Goal: Task Accomplishment & Management: Complete application form

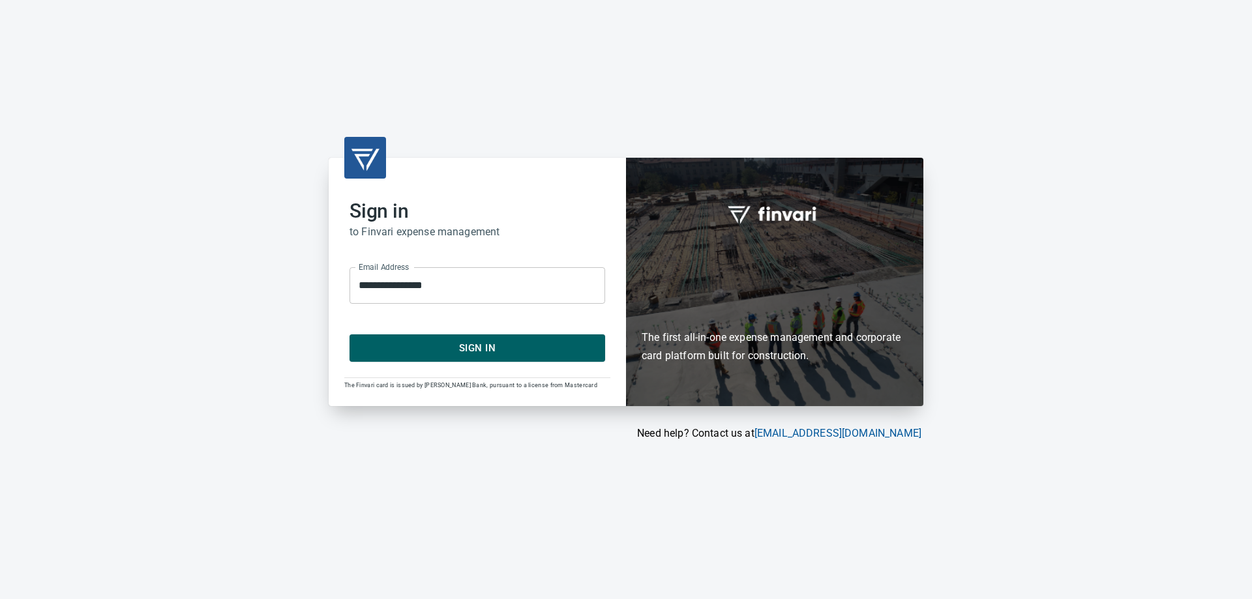
click at [437, 356] on span "Sign In" at bounding box center [477, 348] width 227 height 17
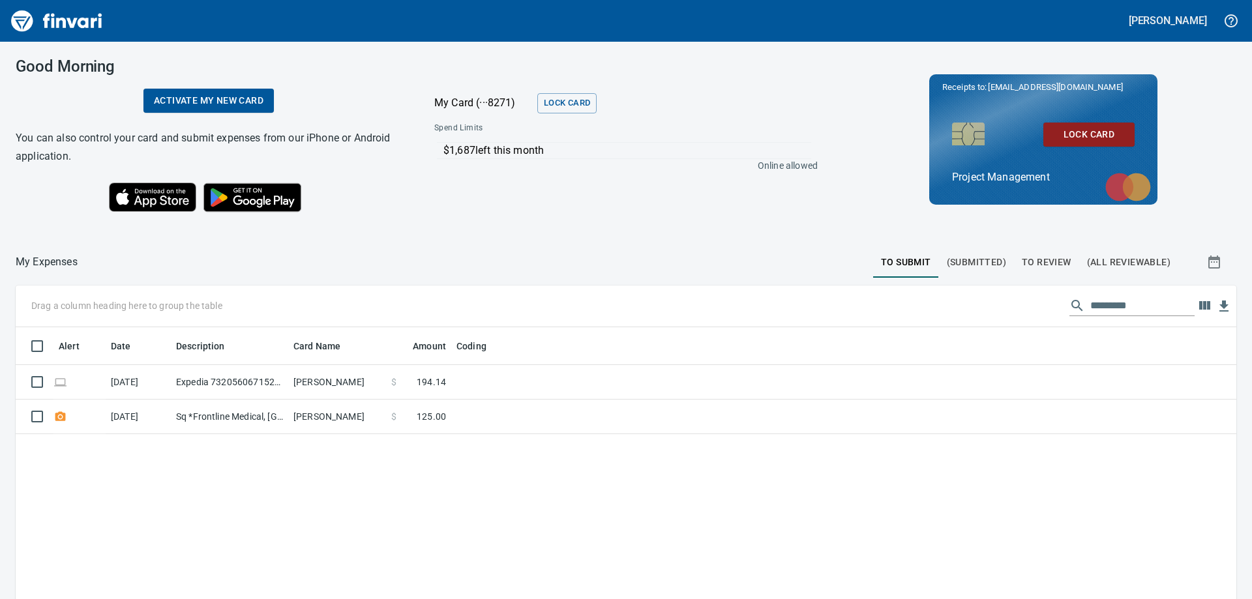
scroll to position [446, 1201]
click at [1025, 259] on span "To Review" at bounding box center [1047, 262] width 50 height 16
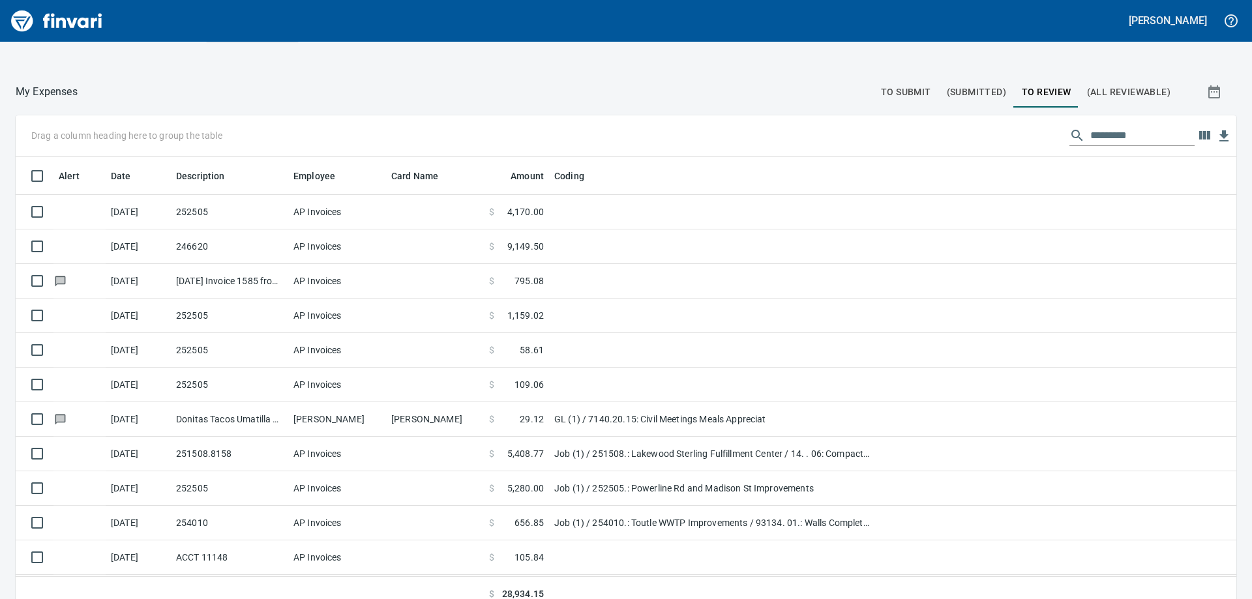
scroll to position [184, 0]
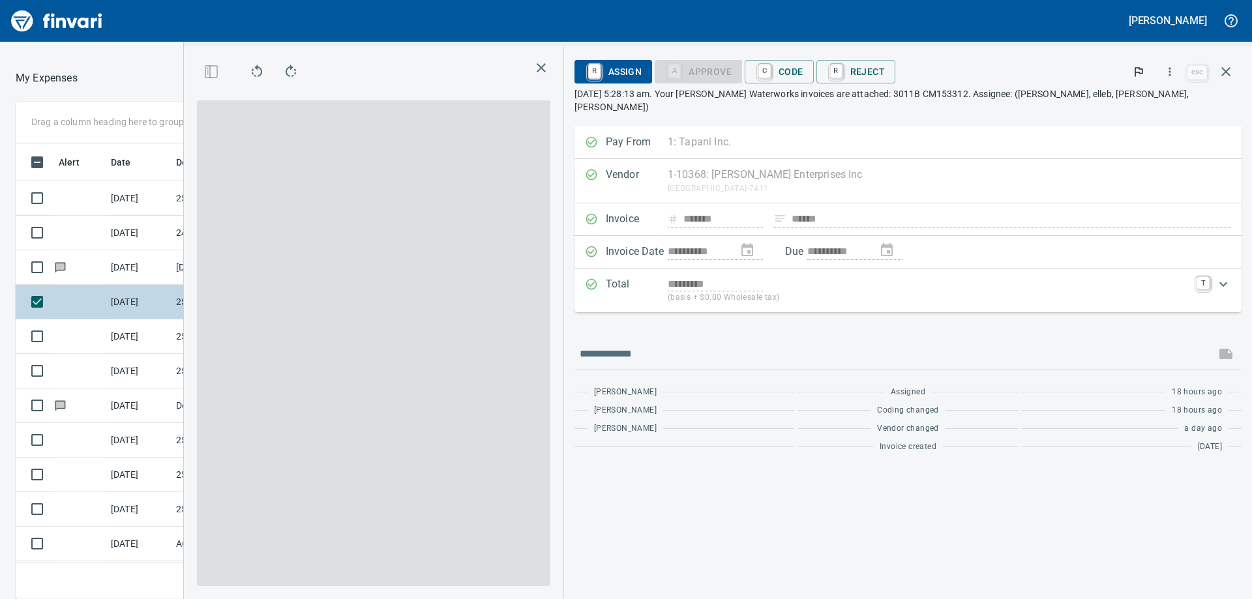
scroll to position [446, 865]
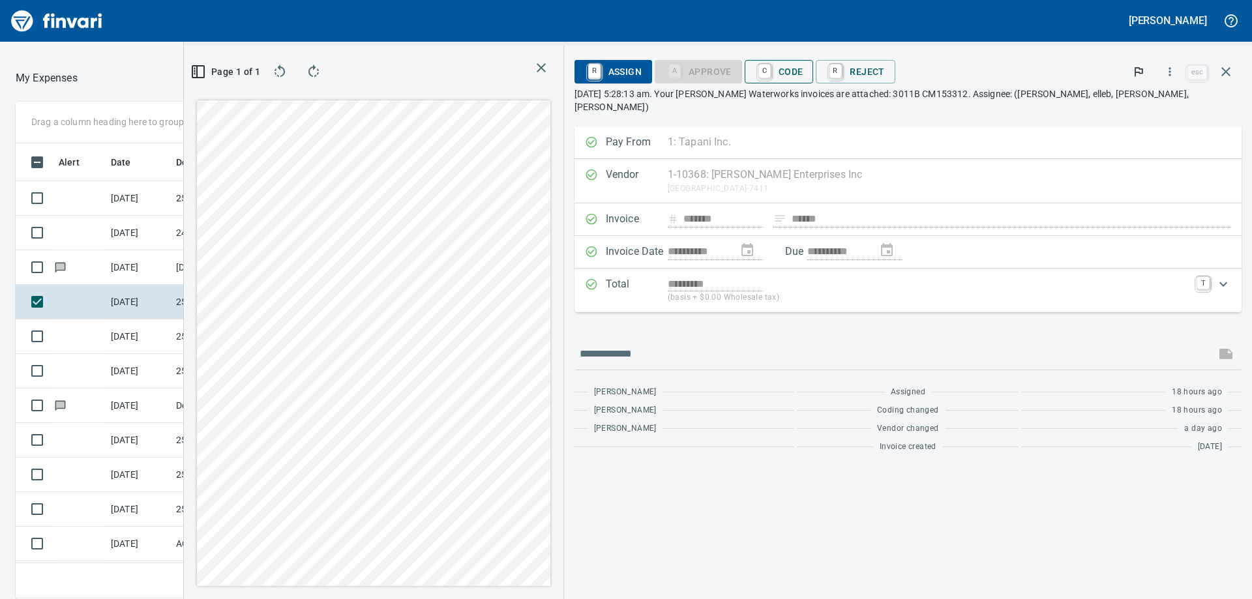
click at [803, 63] on span "C Code" at bounding box center [779, 72] width 48 height 22
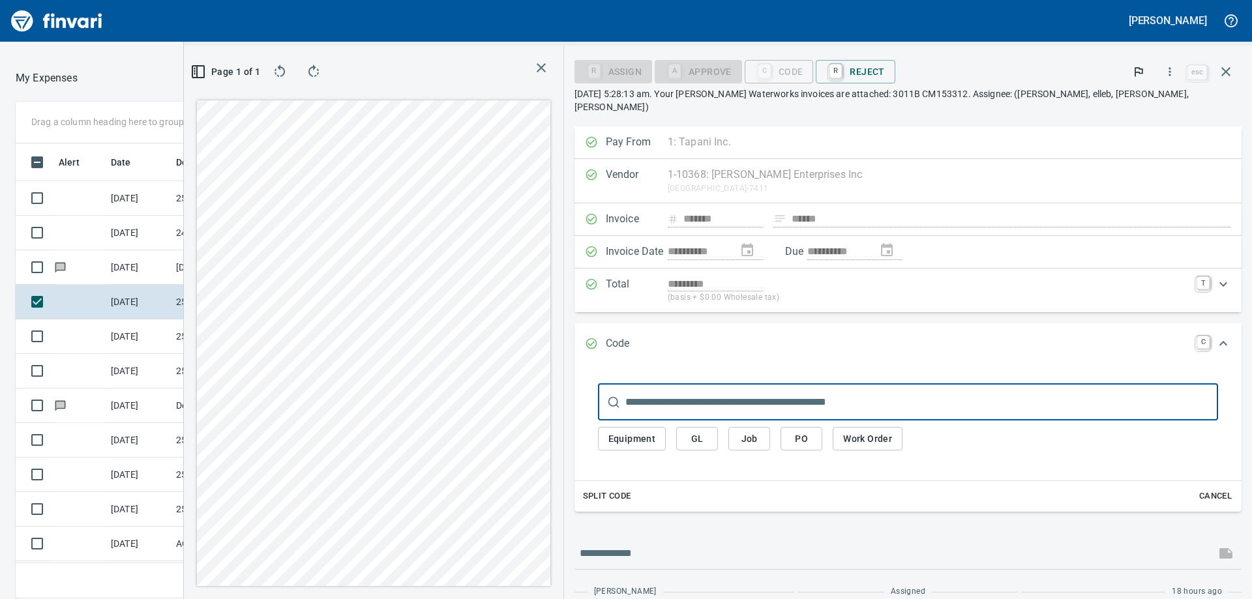
click at [760, 431] on span "Job" at bounding box center [749, 439] width 21 height 16
click at [881, 387] on input "text" at bounding box center [921, 402] width 593 height 37
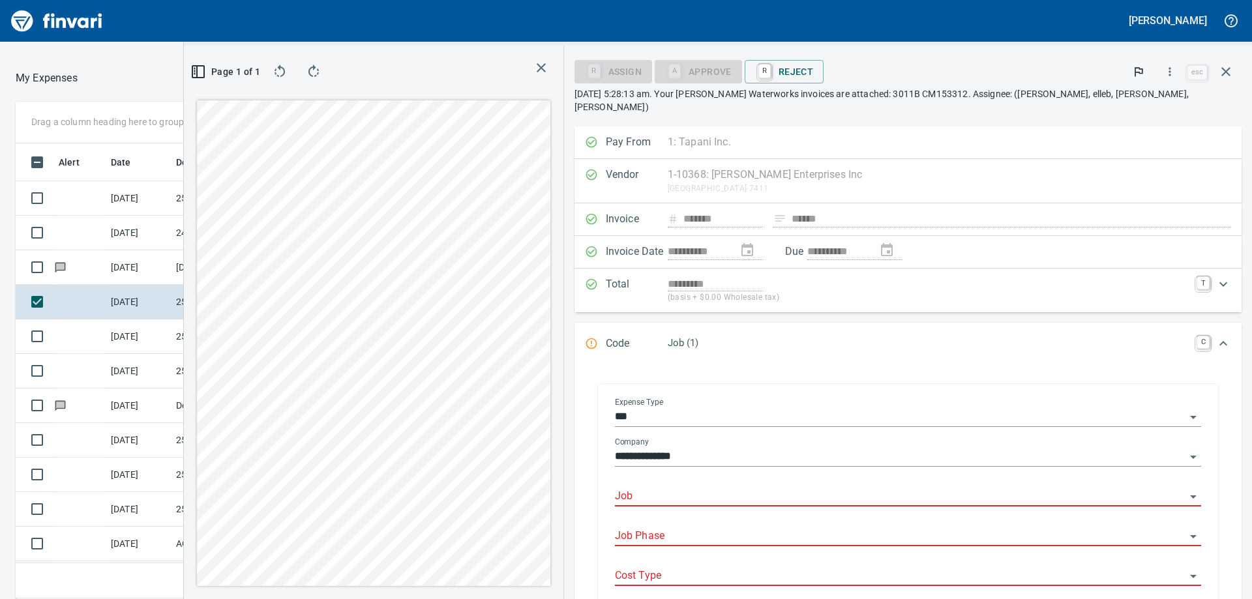
click at [756, 488] on input "Job" at bounding box center [900, 497] width 570 height 18
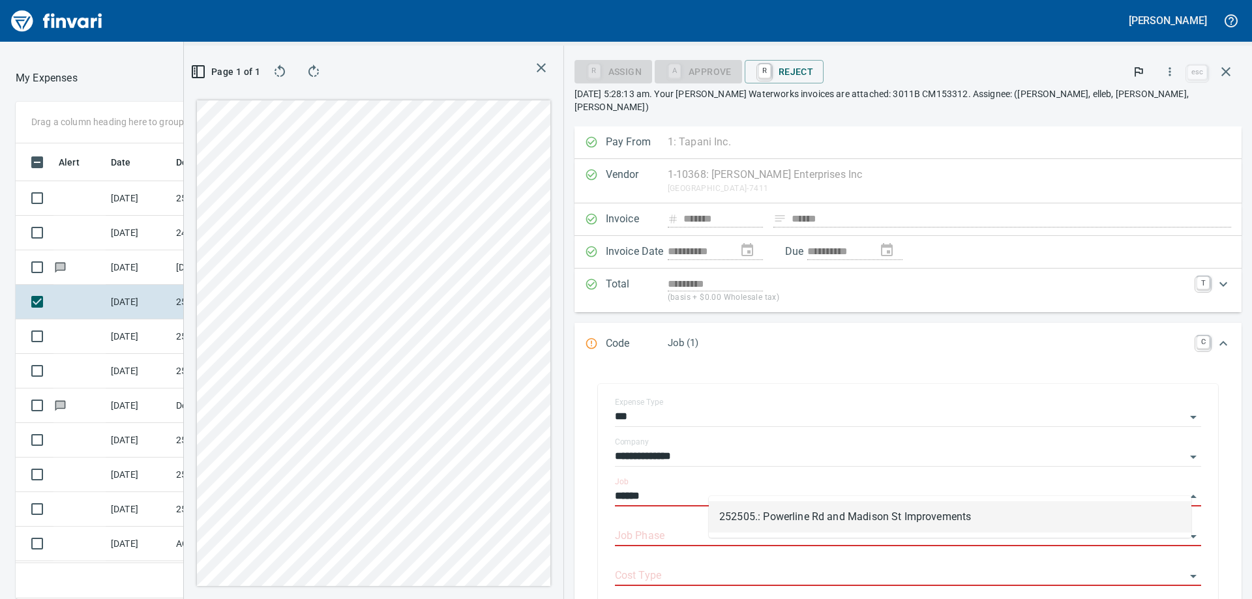
click at [788, 515] on li "252505.: Powerline Rd and Madison St Improvements" at bounding box center [950, 516] width 482 height 31
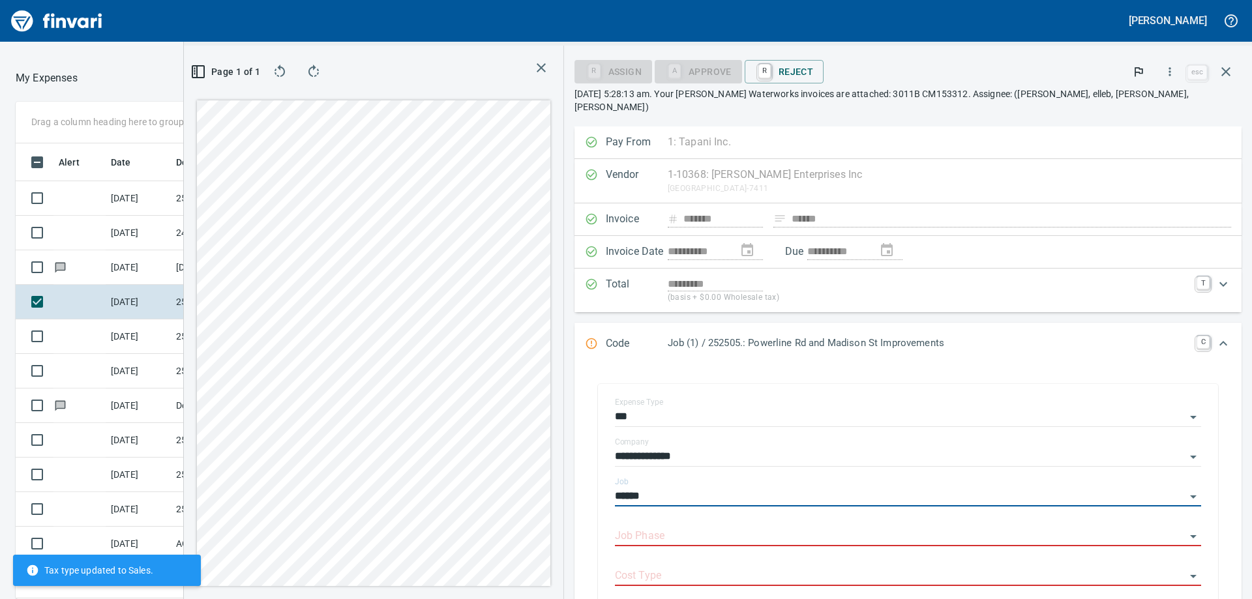
type input "**********"
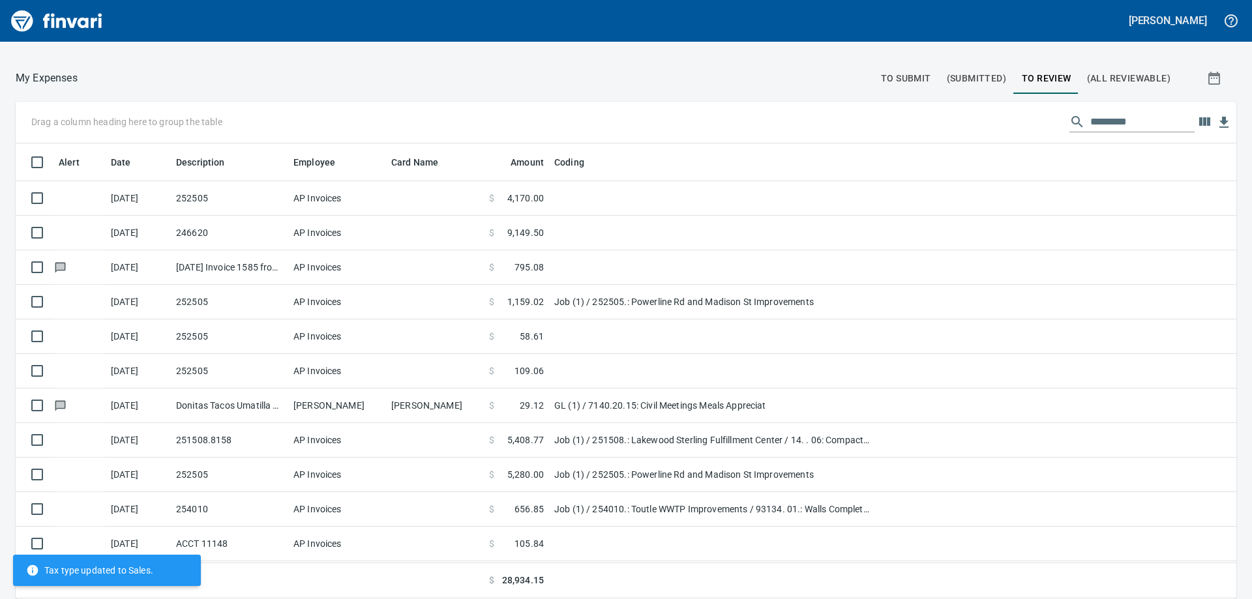
scroll to position [1, 1]
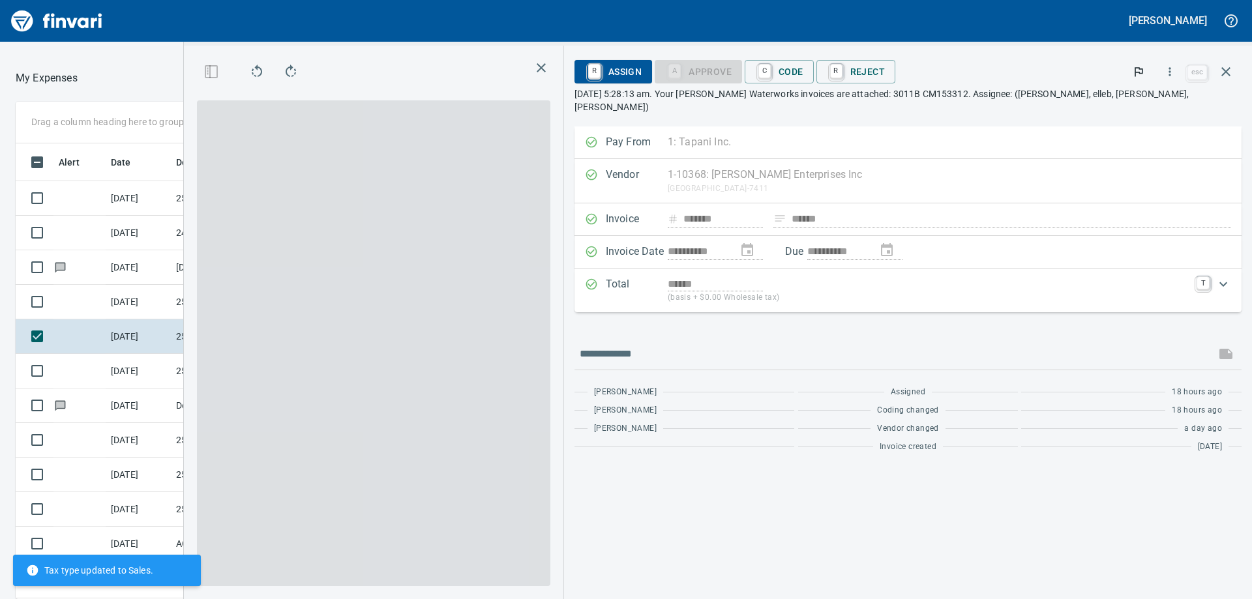
scroll to position [446, 865]
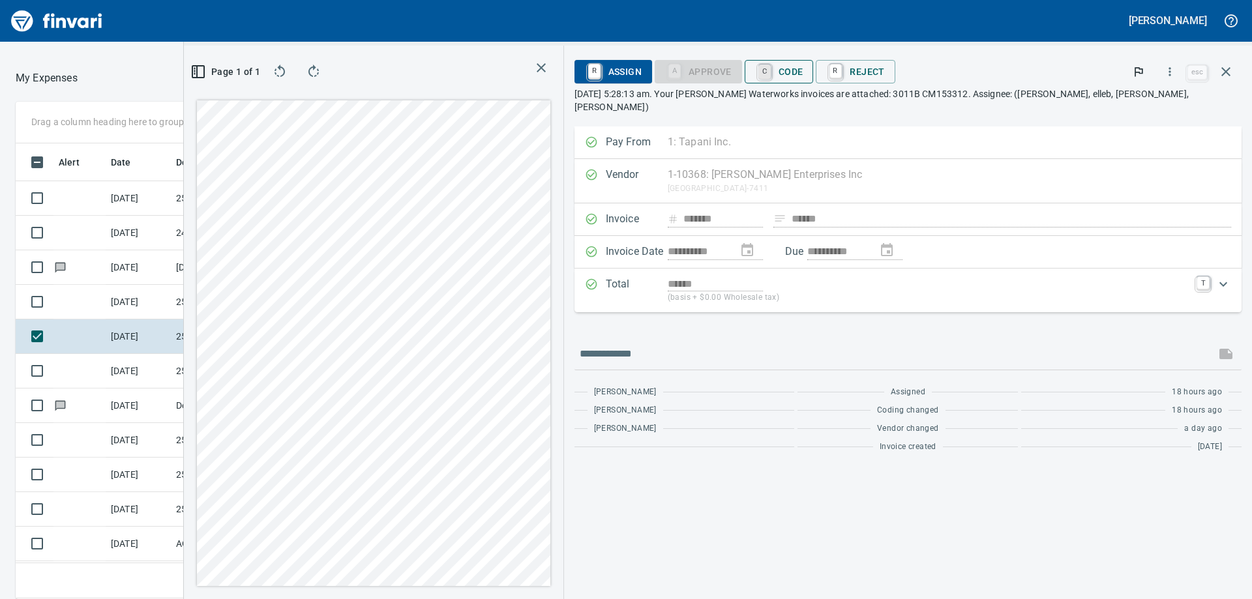
click at [771, 75] on link "C" at bounding box center [764, 72] width 12 height 14
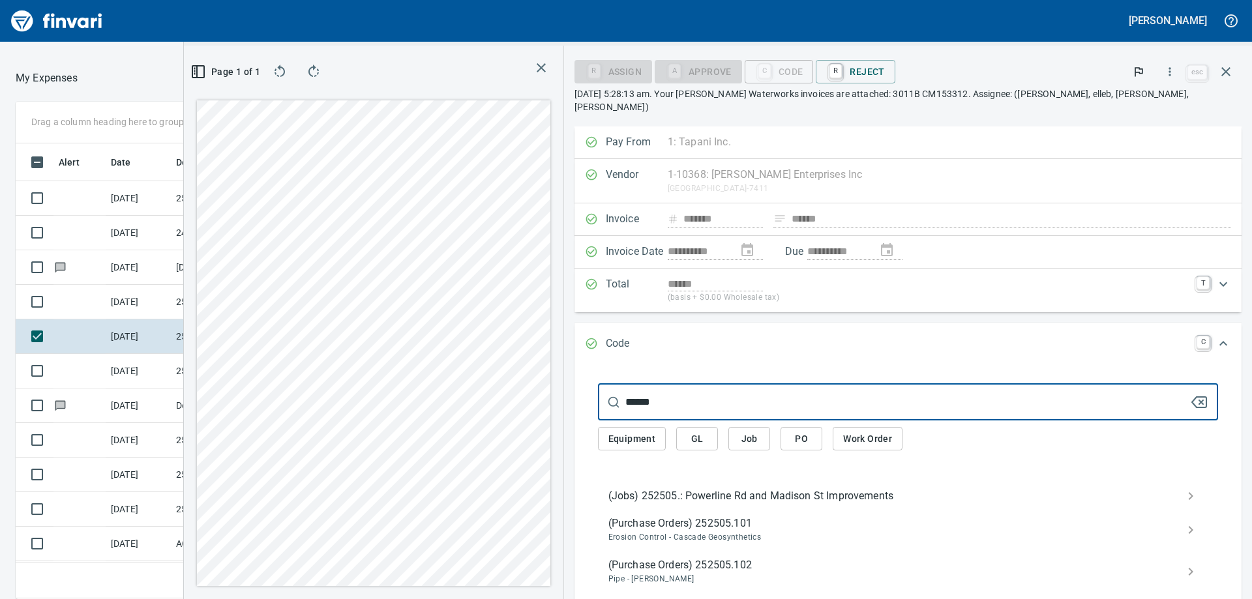
type input "******"
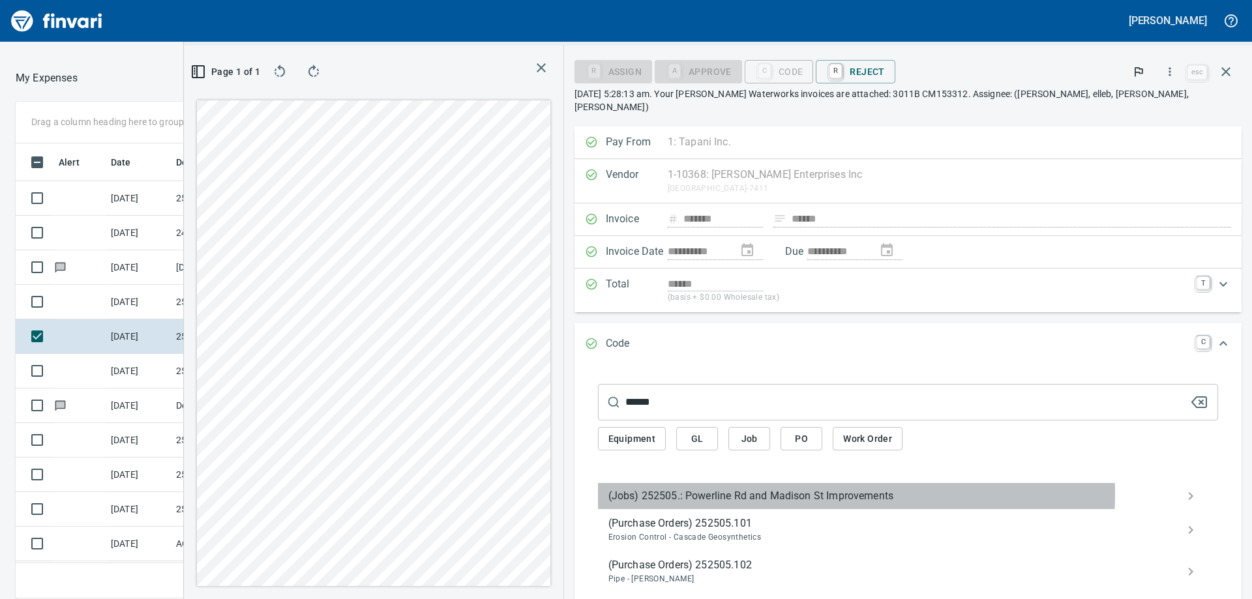
click at [756, 488] on span "(Jobs) 252505.: Powerline Rd and Madison St Improvements" at bounding box center [897, 496] width 578 height 16
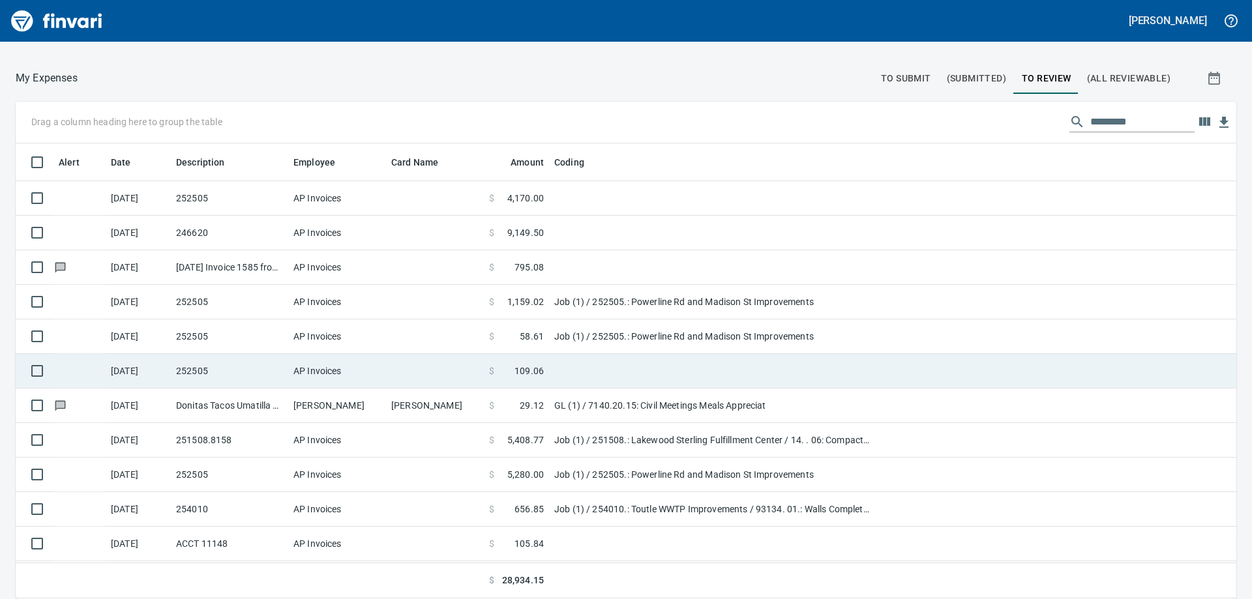
scroll to position [1, 1]
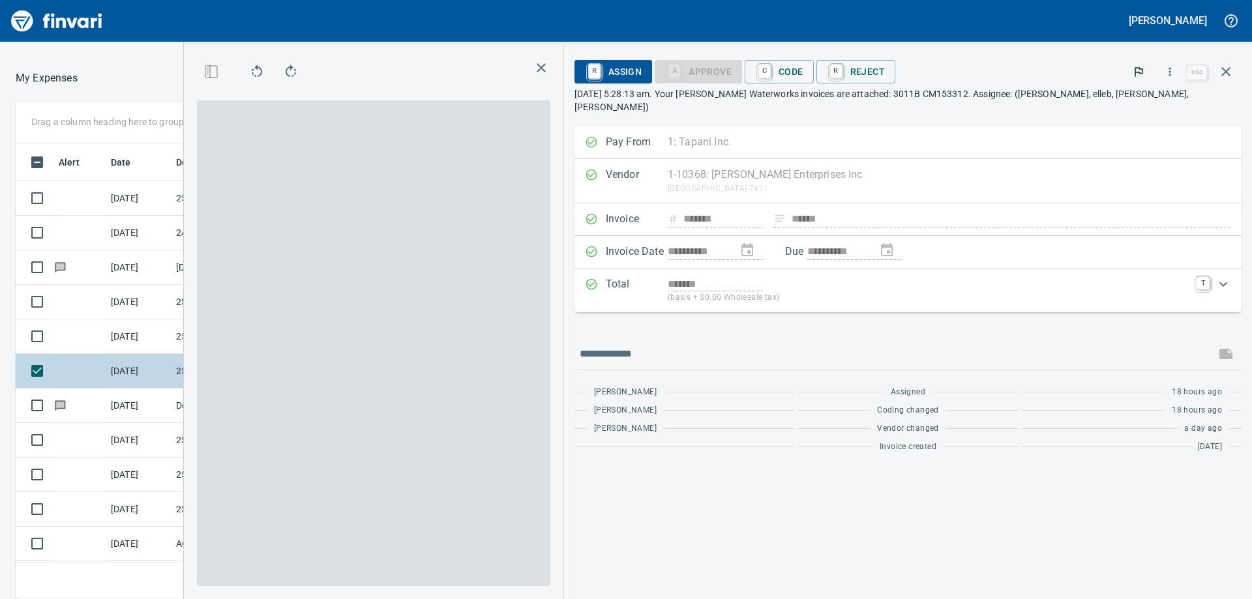
scroll to position [446, 865]
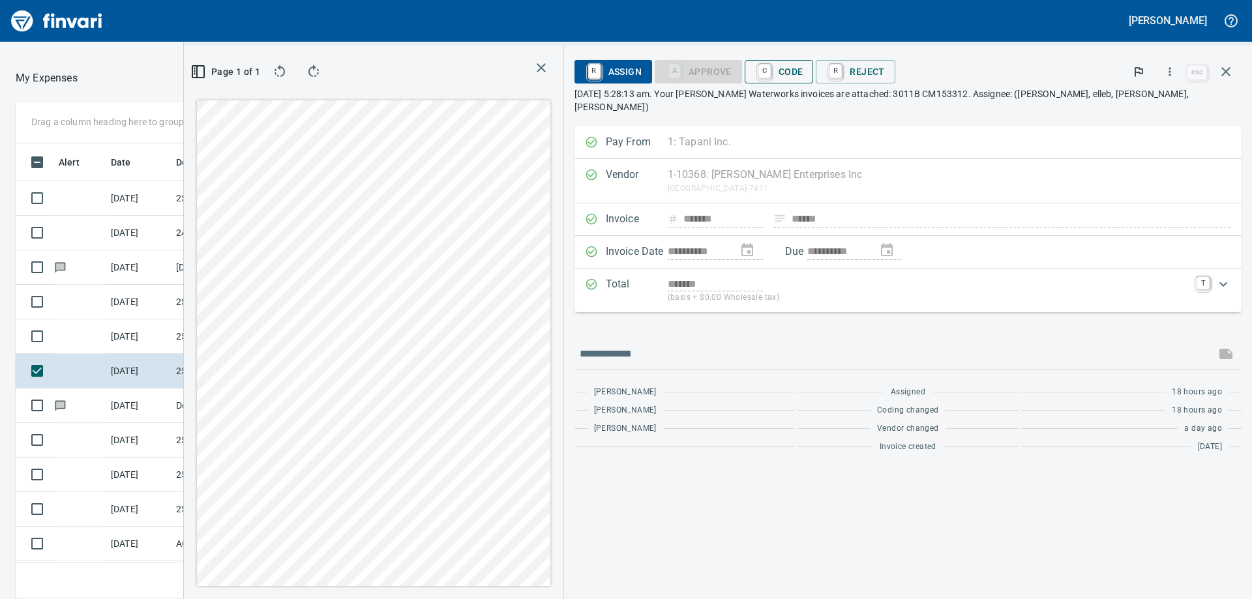
click at [803, 74] on span "C Code" at bounding box center [779, 72] width 48 height 22
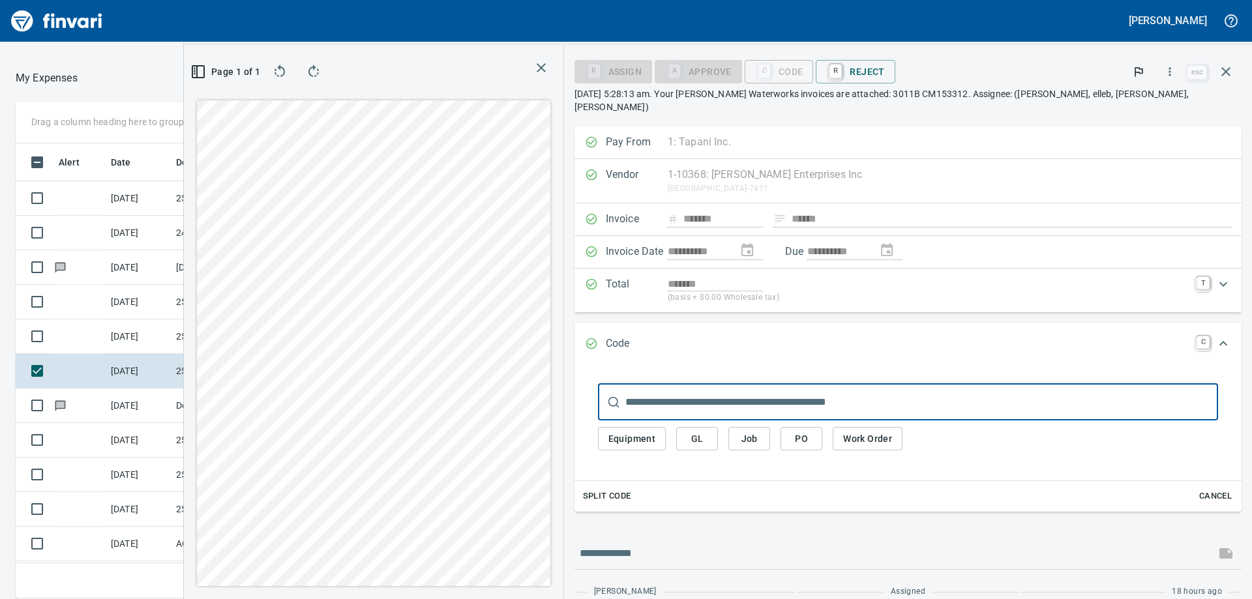
click at [871, 390] on input "text" at bounding box center [921, 402] width 593 height 37
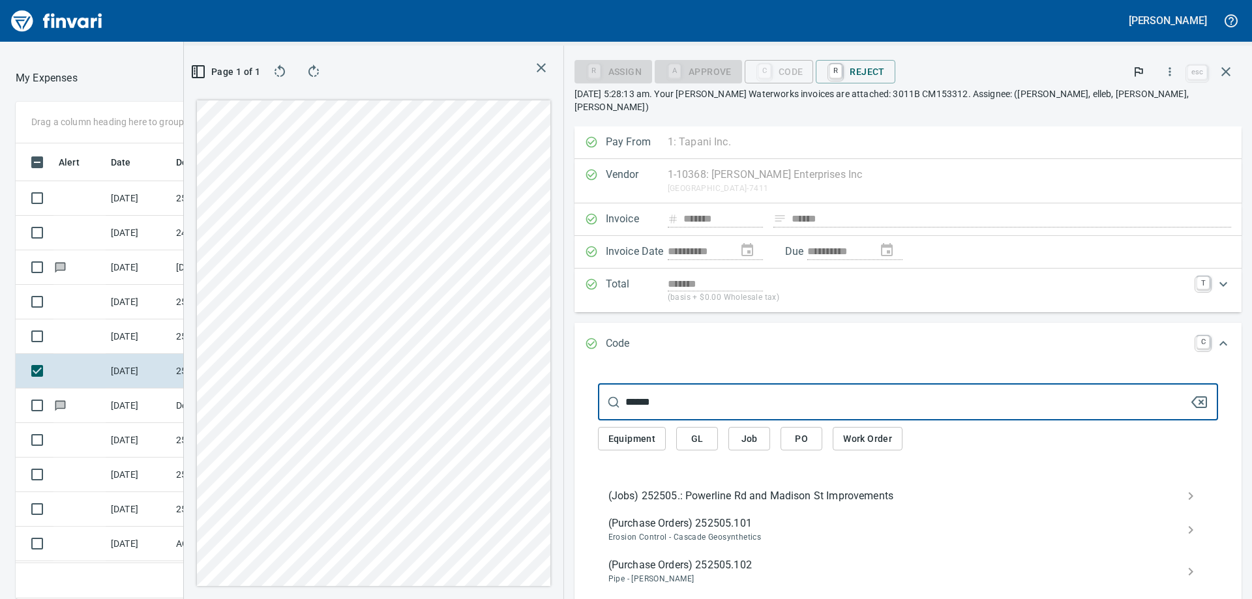
type input "******"
click at [835, 488] on span "(Jobs) 252505.: Powerline Rd and Madison St Improvements" at bounding box center [897, 496] width 578 height 16
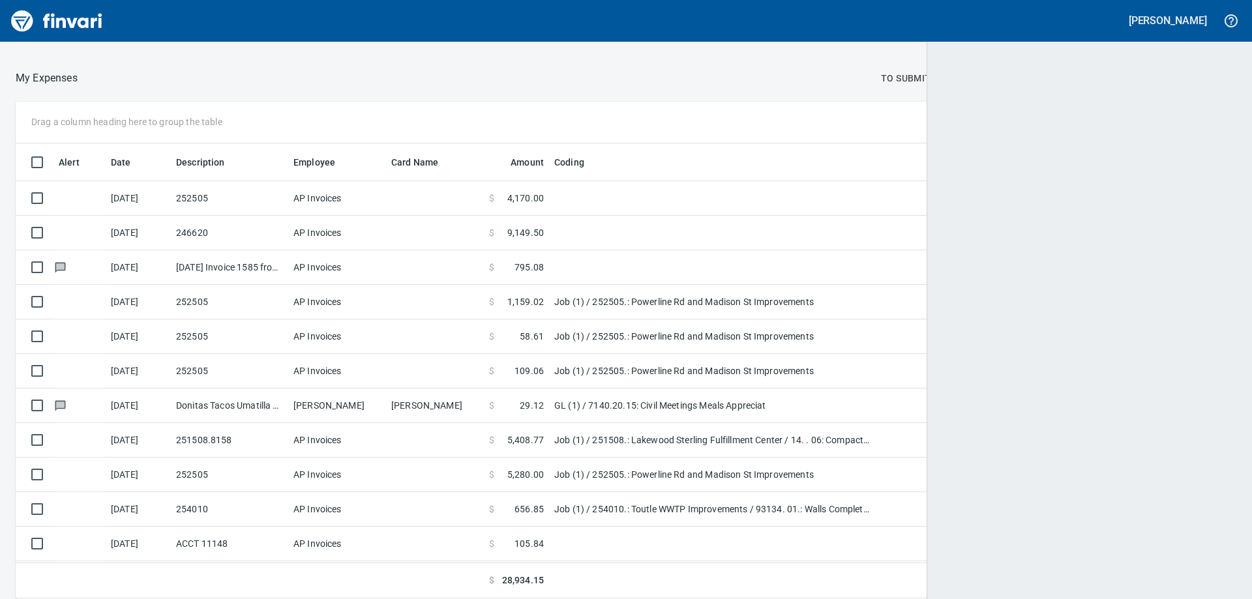
scroll to position [446, 1185]
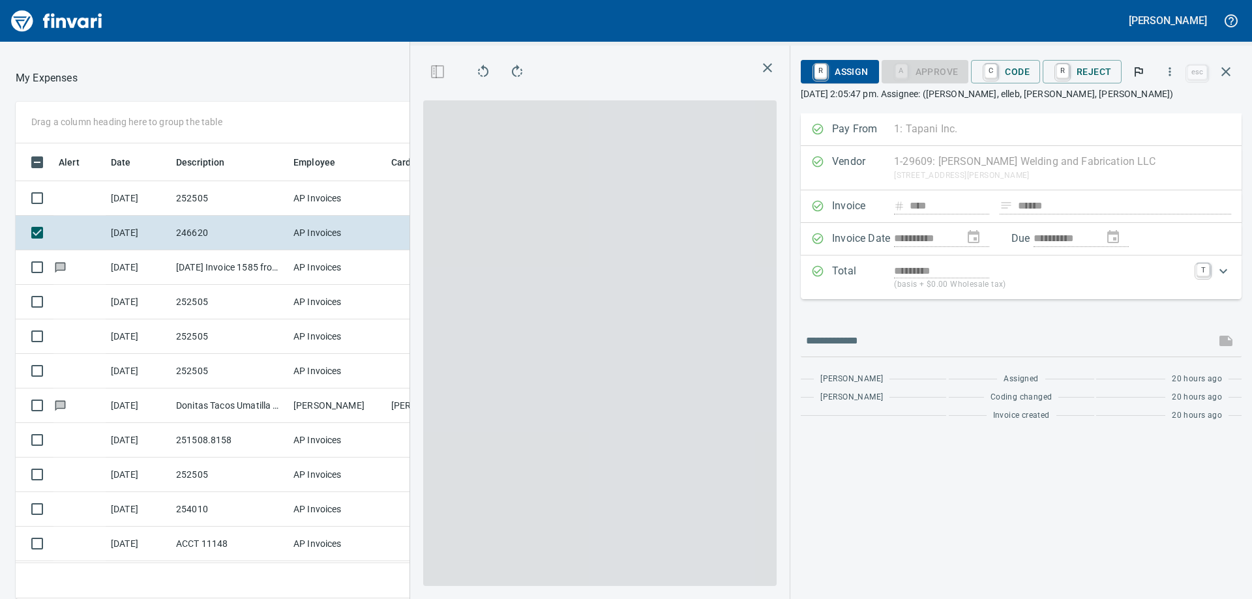
scroll to position [446, 865]
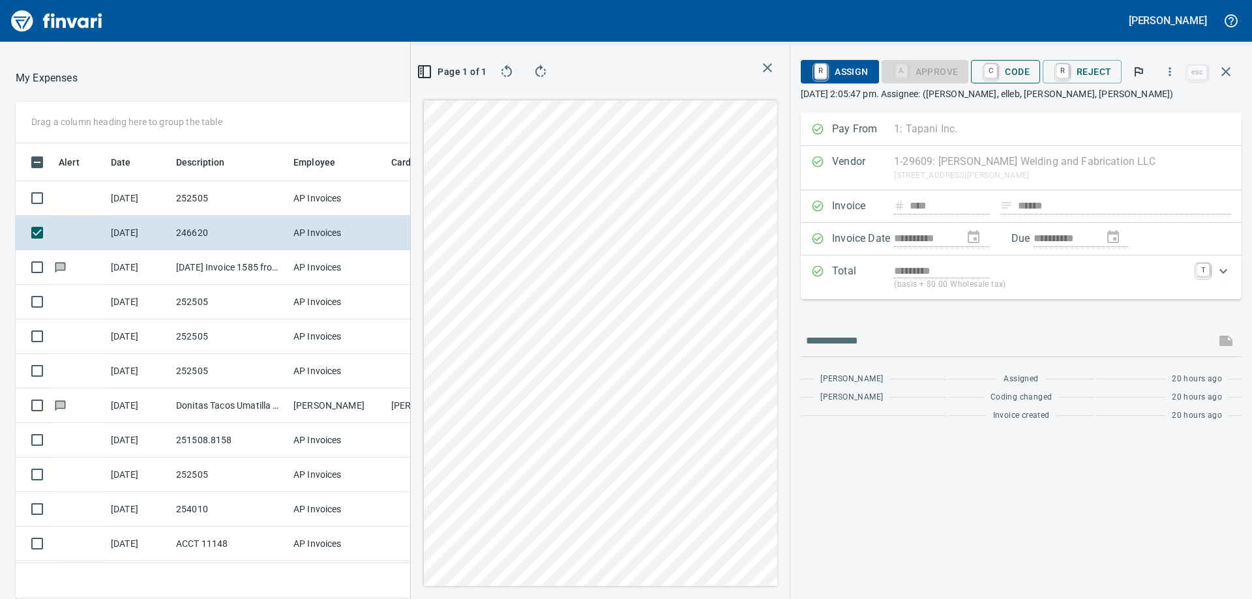
click at [1003, 60] on button "C Code" at bounding box center [1005, 71] width 69 height 23
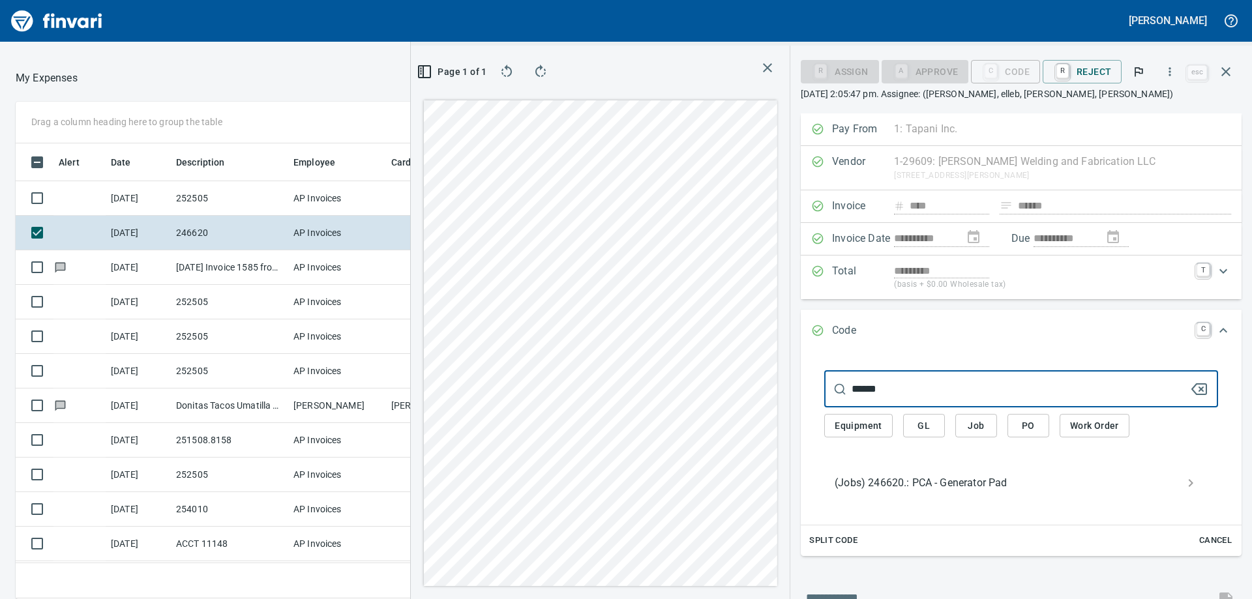
type input "******"
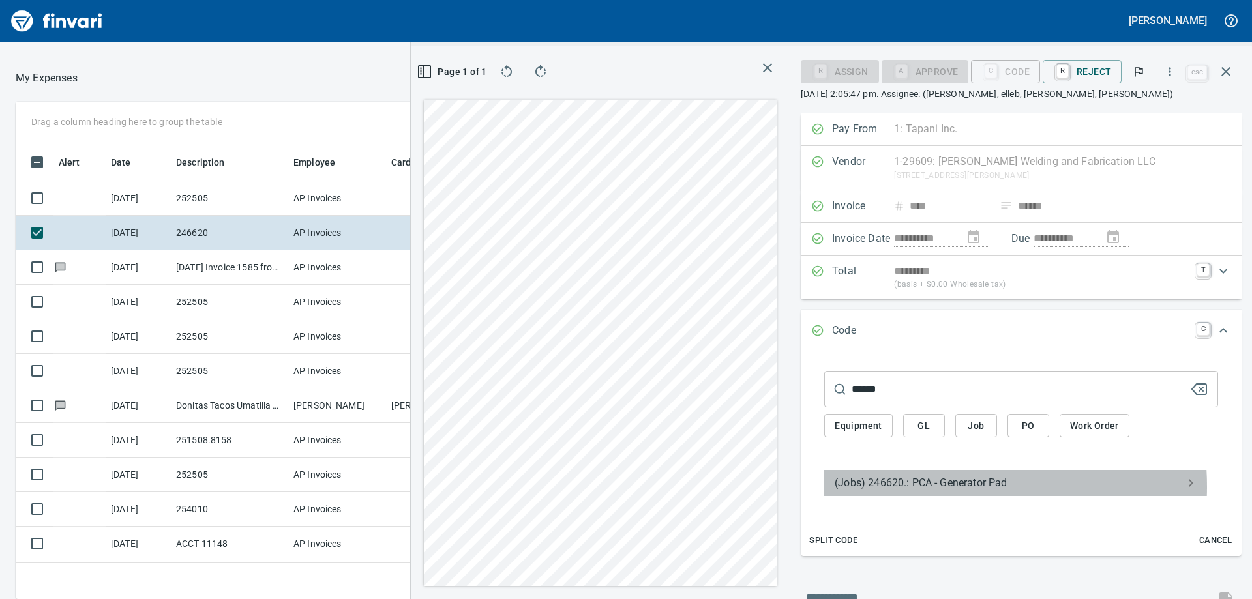
click at [925, 486] on span "(Jobs) 246620.: PCA - Generator Pad" at bounding box center [1011, 483] width 352 height 16
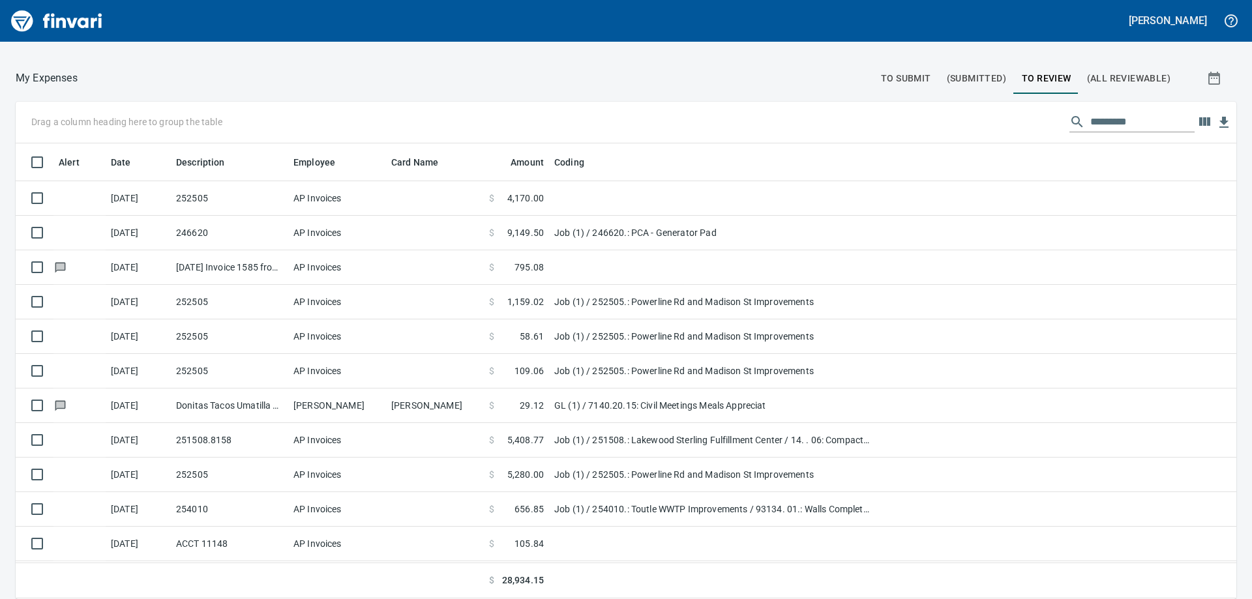
scroll to position [446, 1191]
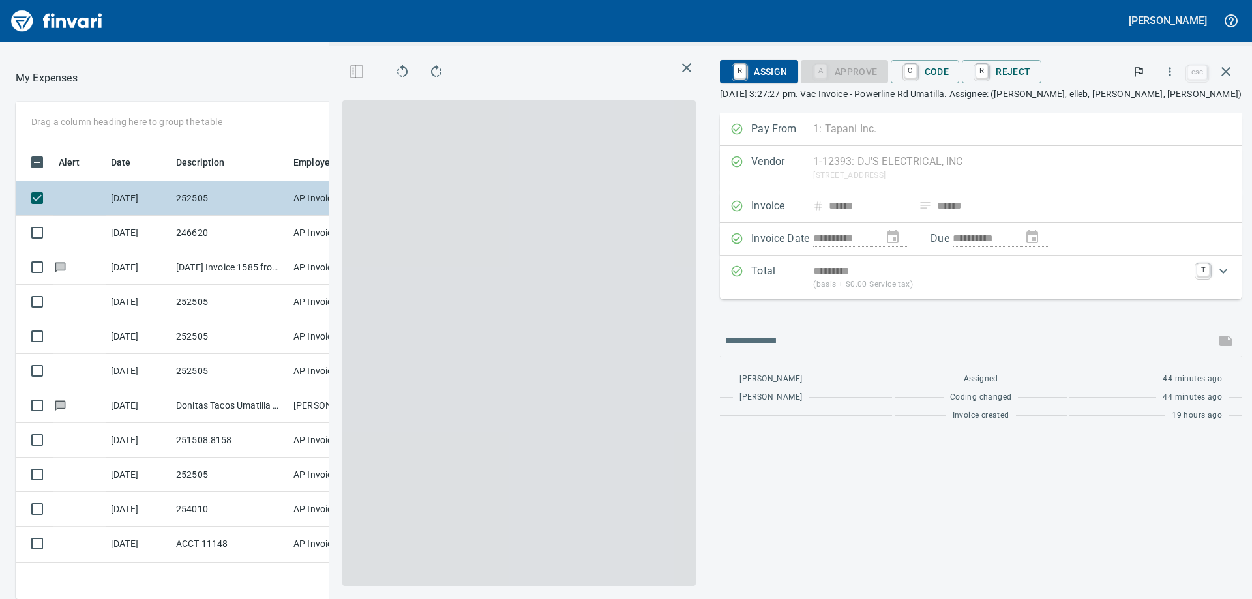
scroll to position [446, 865]
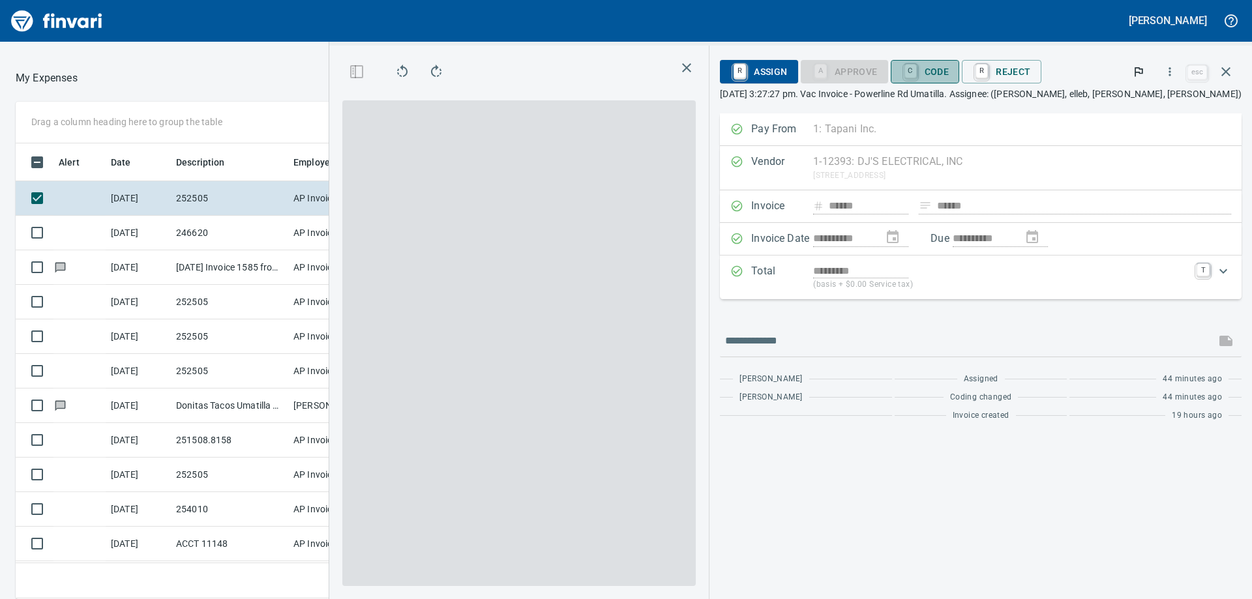
click at [949, 79] on span "C Code" at bounding box center [925, 72] width 48 height 22
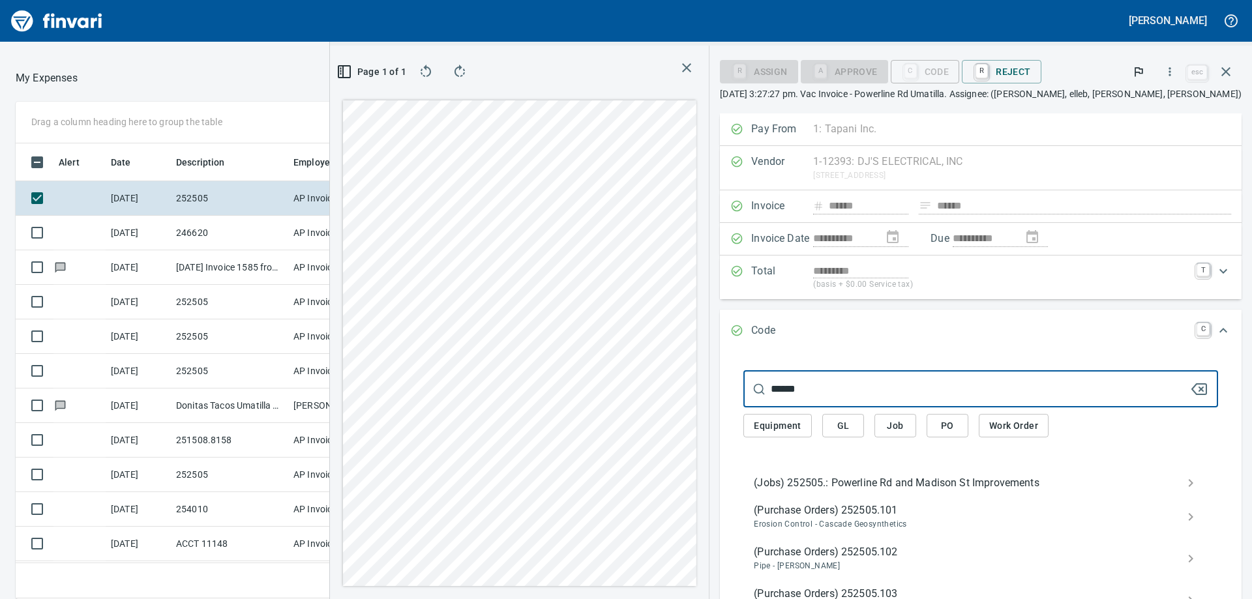
type input "******"
click at [925, 477] on span "(Jobs) 252505.: Powerline Rd and Madison St Improvements" at bounding box center [970, 483] width 433 height 16
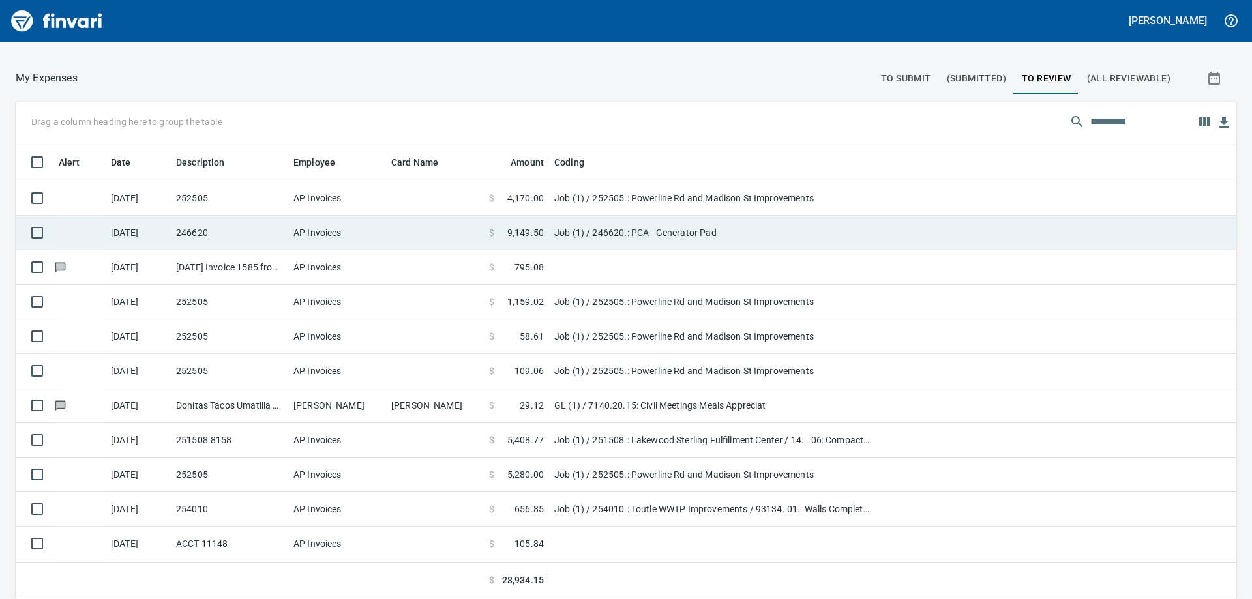
scroll to position [446, 1191]
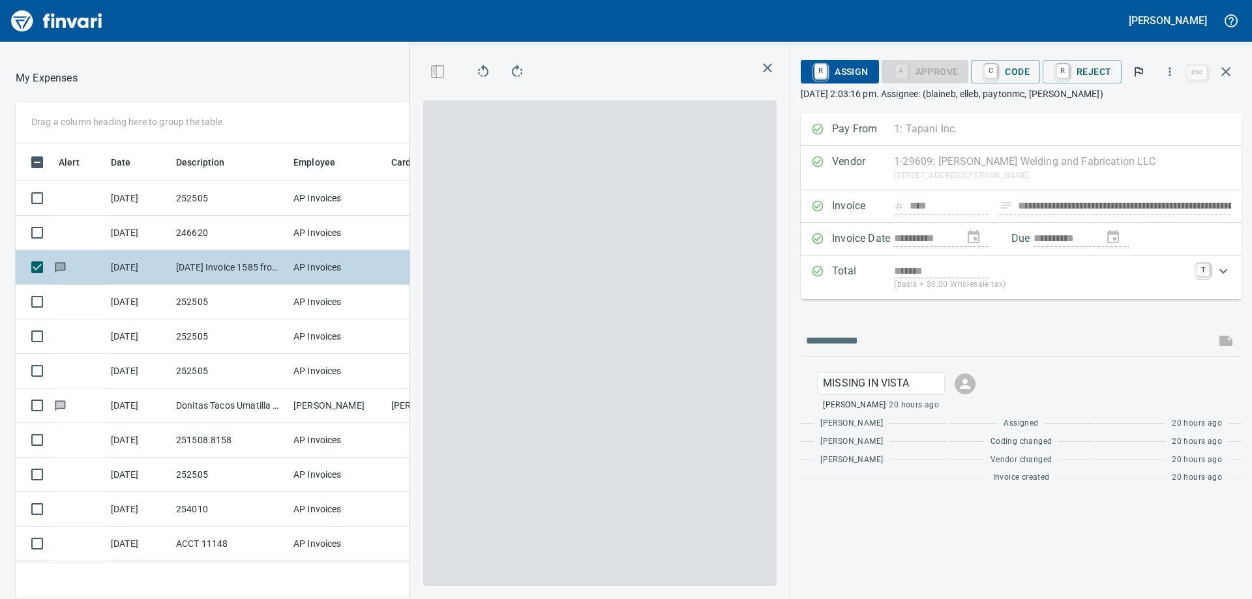
scroll to position [446, 865]
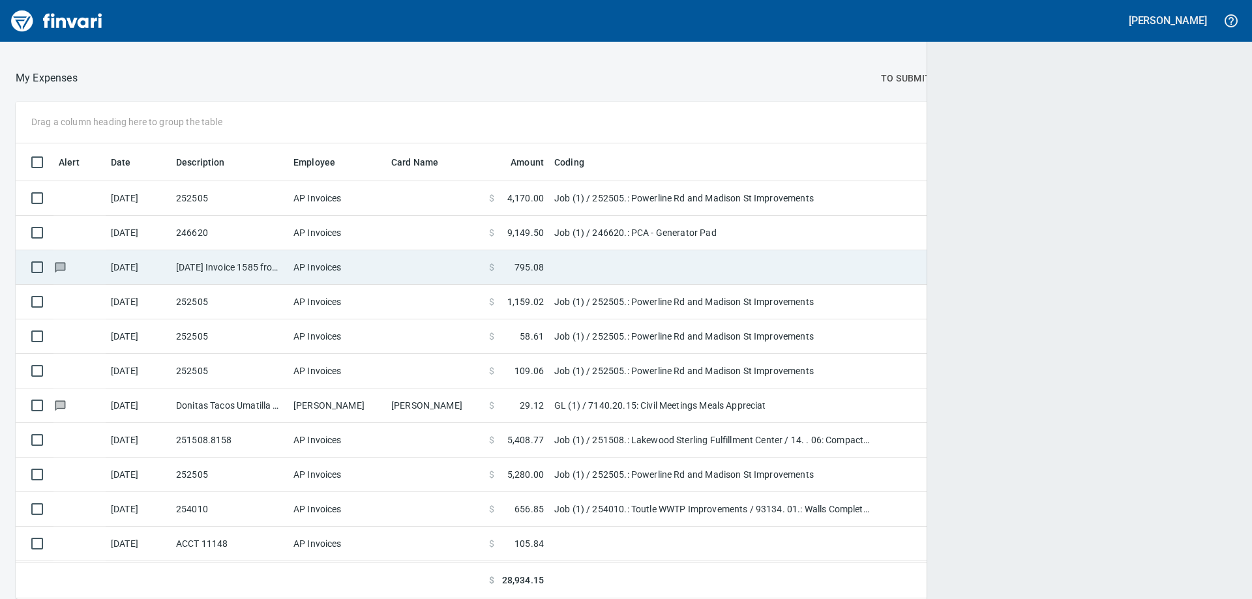
scroll to position [1, 1]
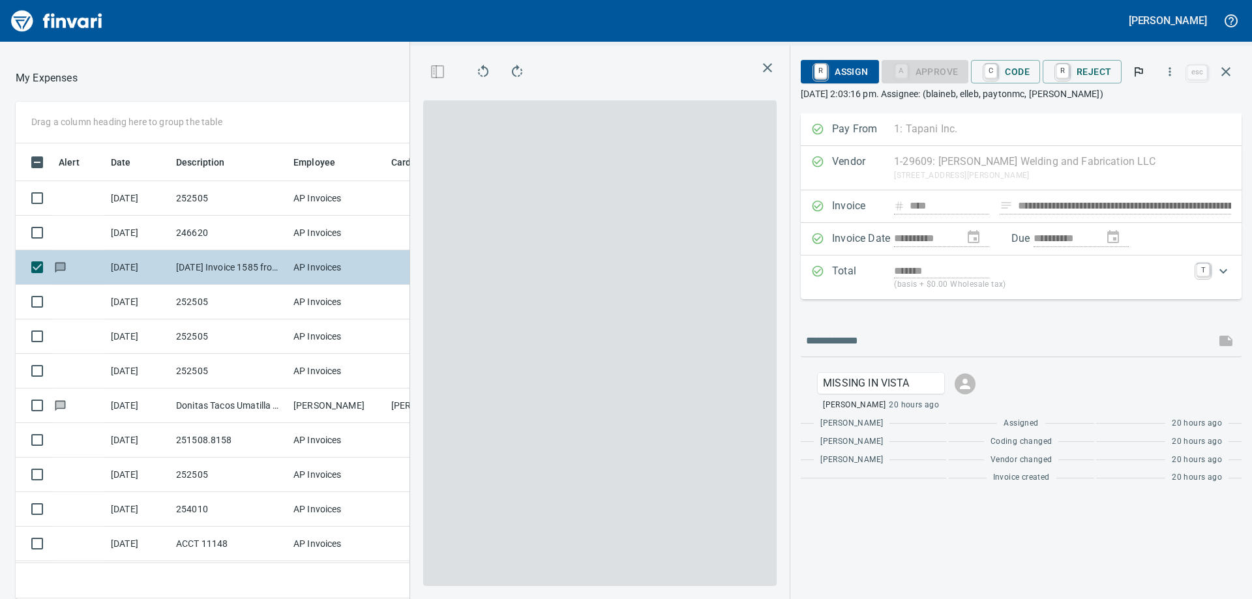
scroll to position [446, 865]
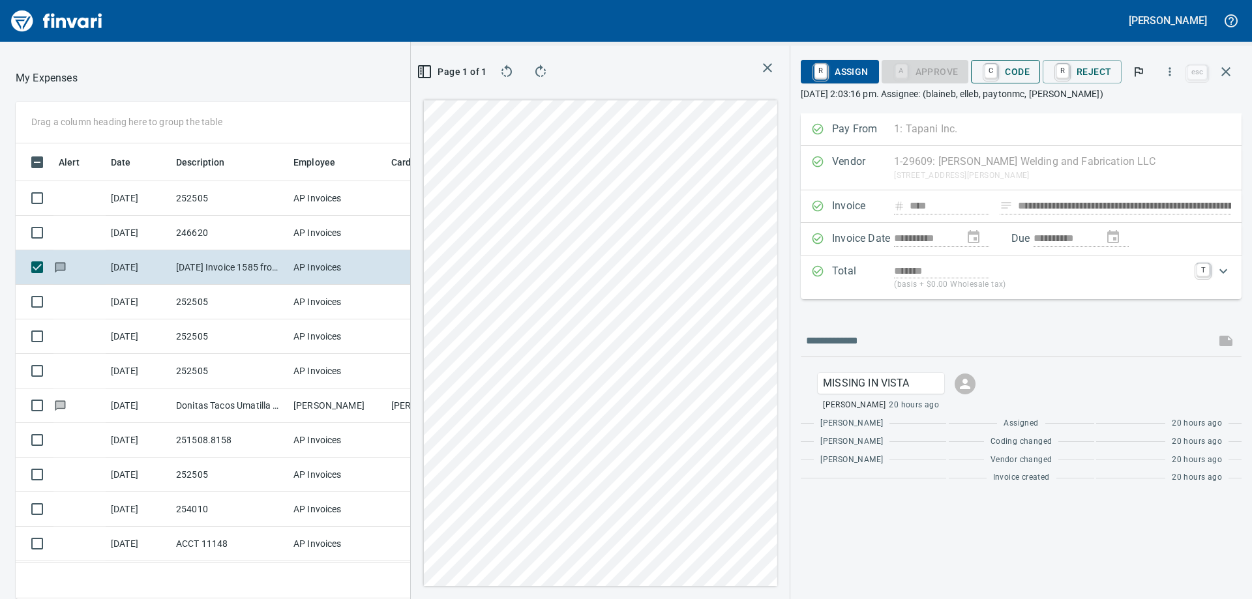
click at [1016, 71] on span "C Code" at bounding box center [1005, 72] width 48 height 22
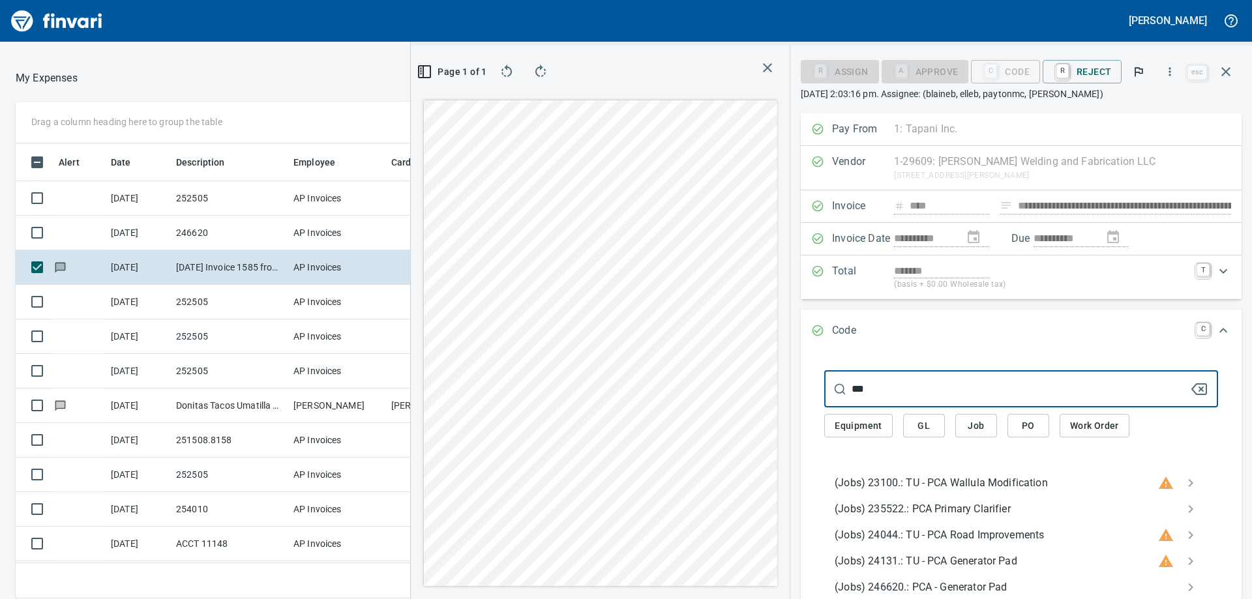
type input "***"
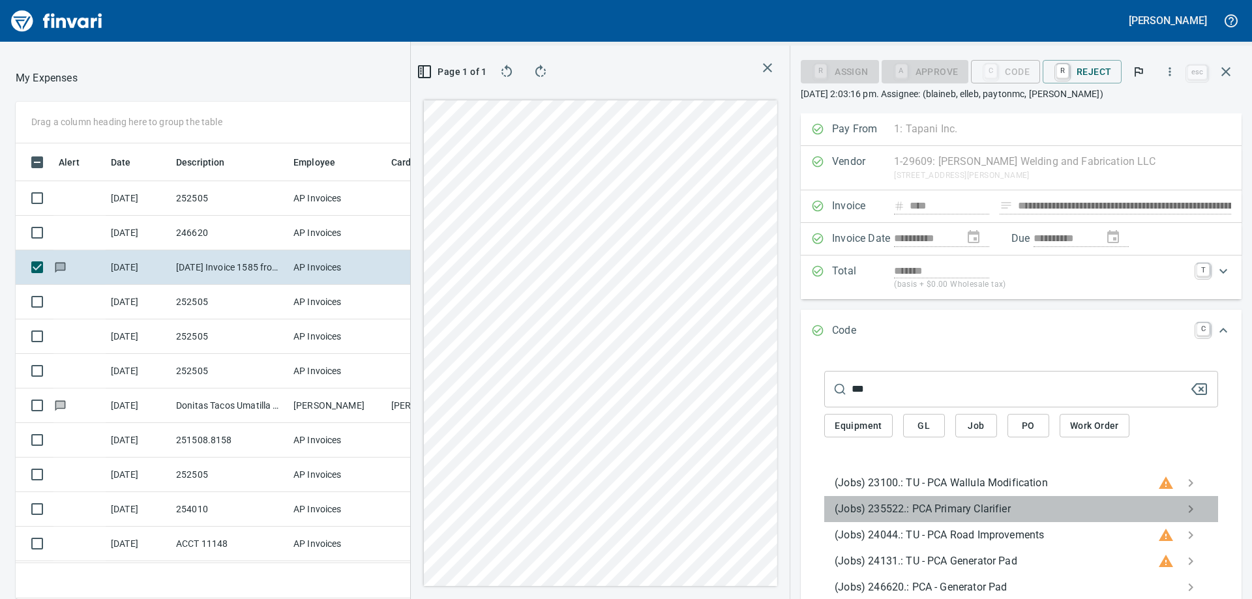
click at [1046, 509] on span "(Jobs) 235522.: PCA Primary Clarifier" at bounding box center [1011, 509] width 352 height 16
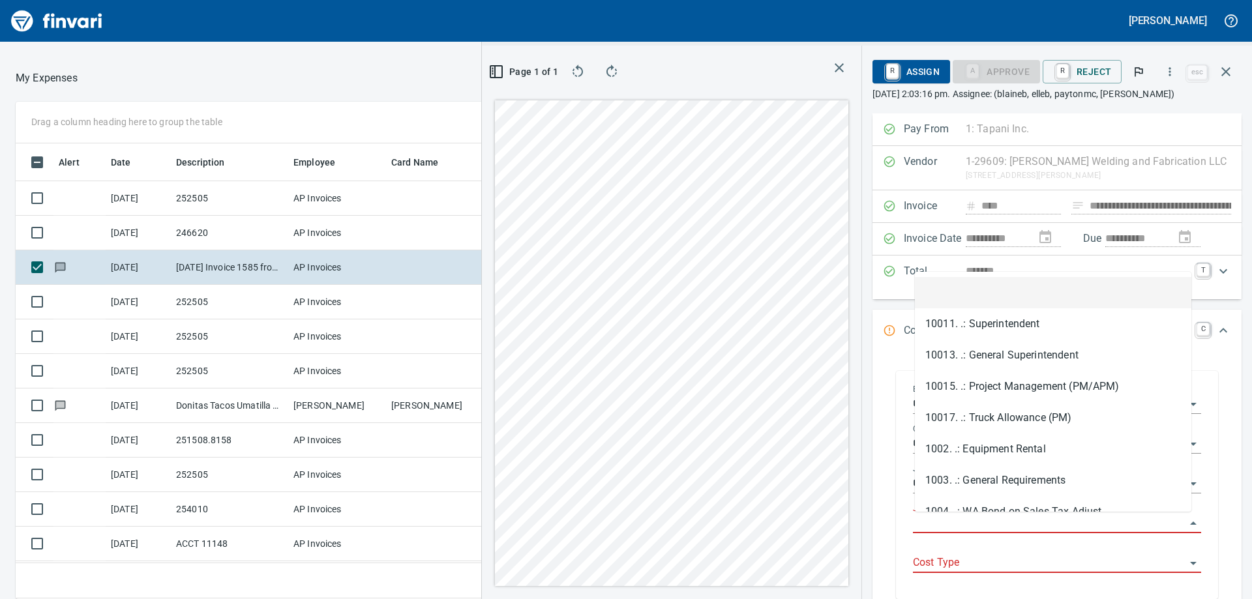
click at [959, 521] on input "Job Phase" at bounding box center [1049, 523] width 273 height 18
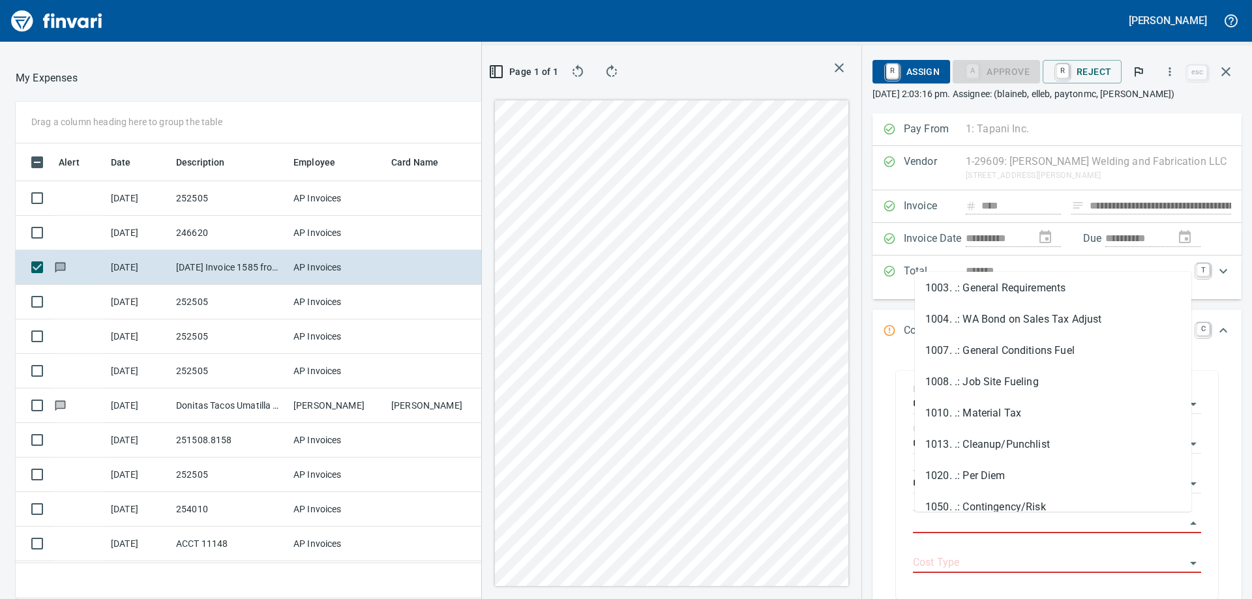
scroll to position [201, 0]
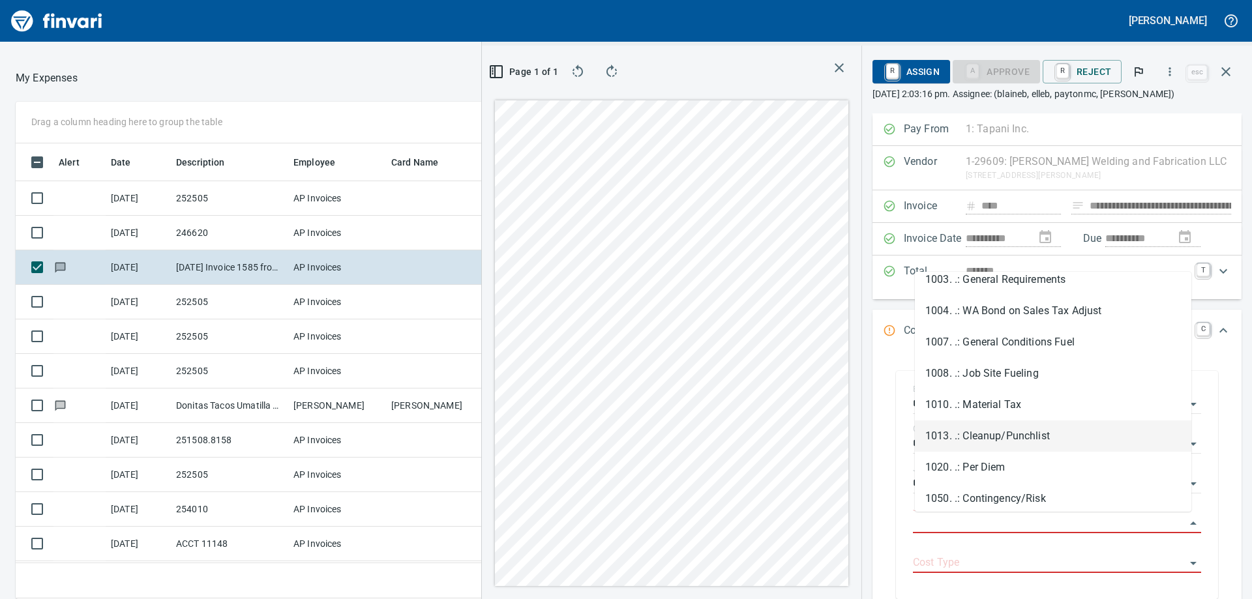
click at [1007, 438] on li "1013. .: Cleanup/Punchlist" at bounding box center [1053, 436] width 276 height 31
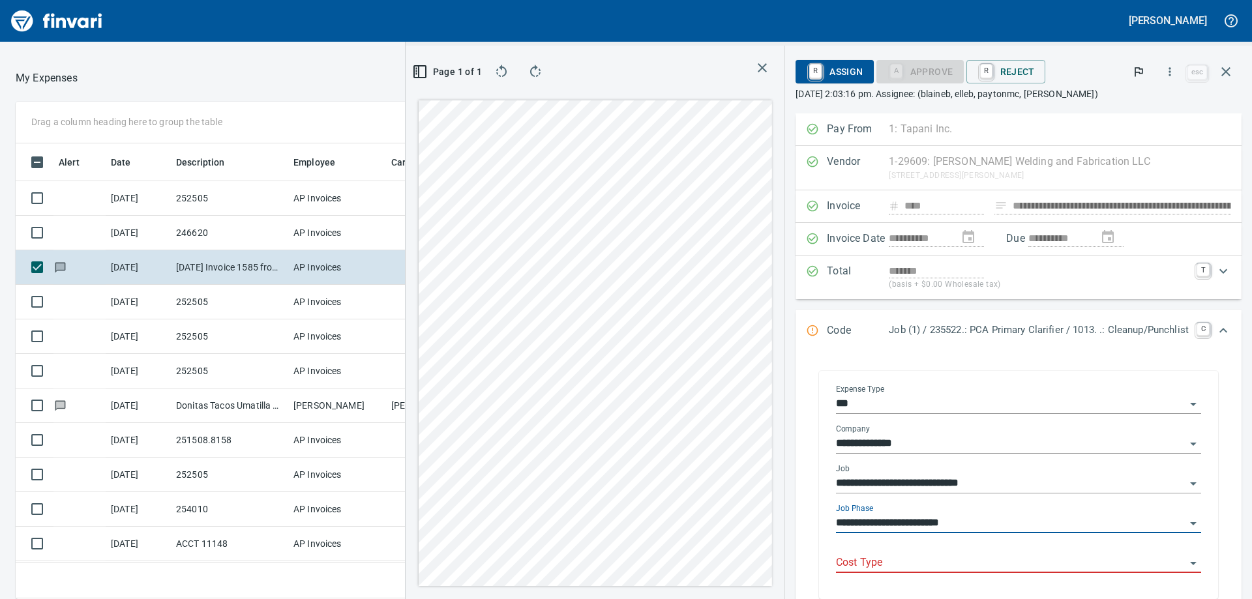
type input "**********"
click at [959, 553] on div "Cost Type" at bounding box center [1018, 558] width 365 height 29
click at [940, 541] on li "4: Subcontractors" at bounding box center [1006, 530] width 367 height 31
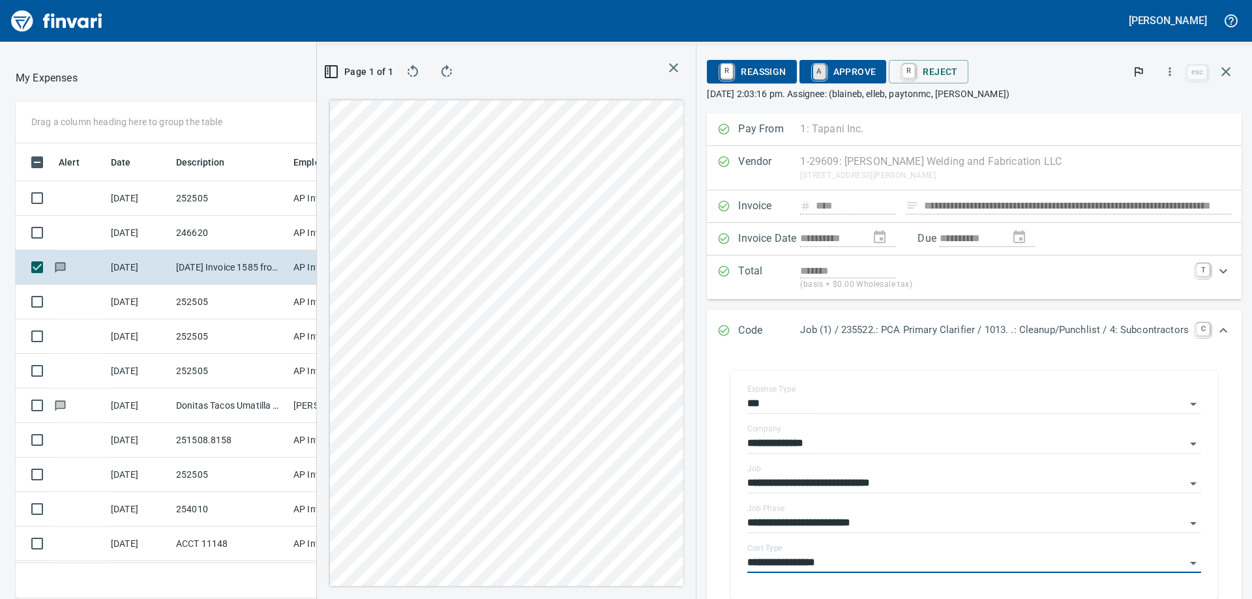
type input "**********"
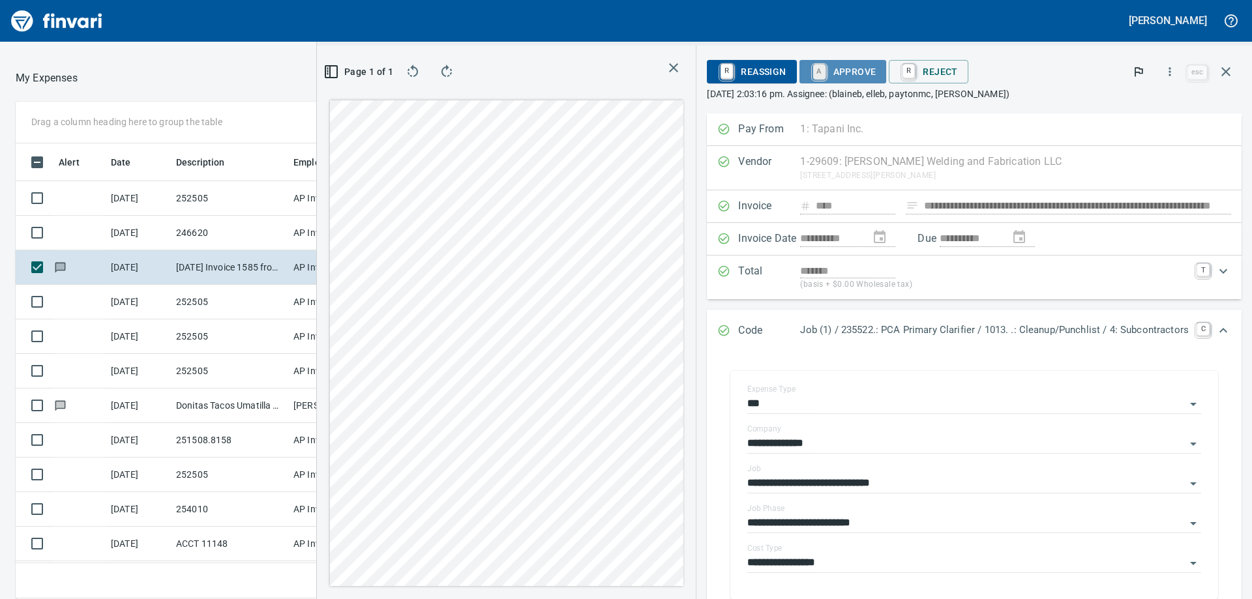
click at [813, 67] on link "A" at bounding box center [819, 72] width 12 height 14
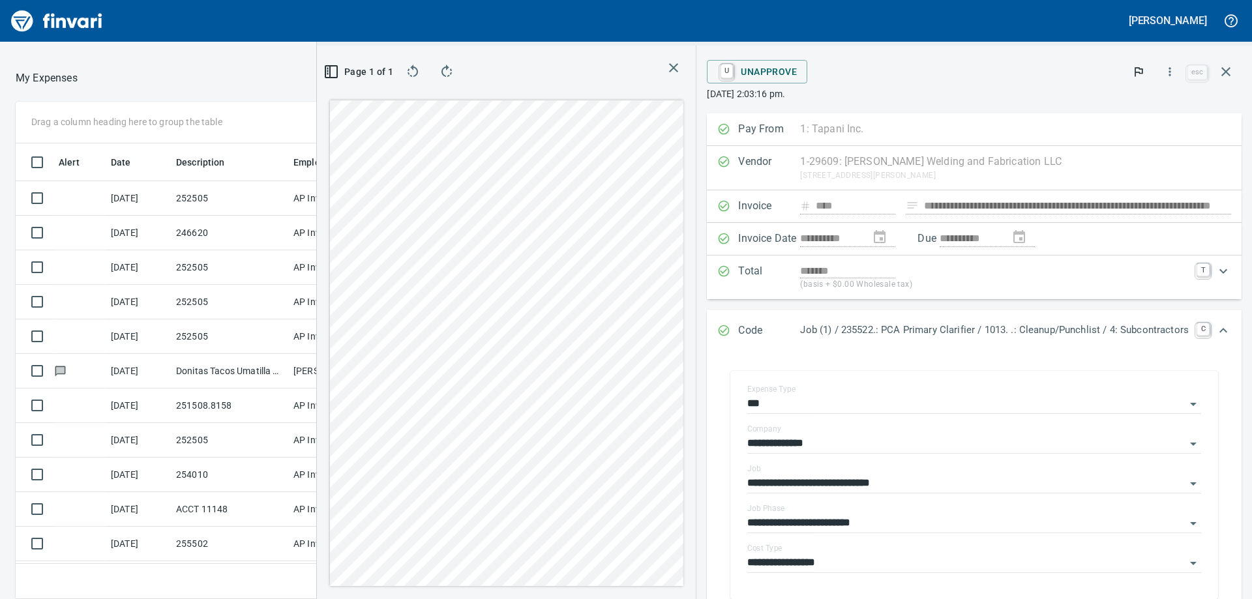
click at [669, 67] on icon "button" at bounding box center [673, 67] width 9 height 9
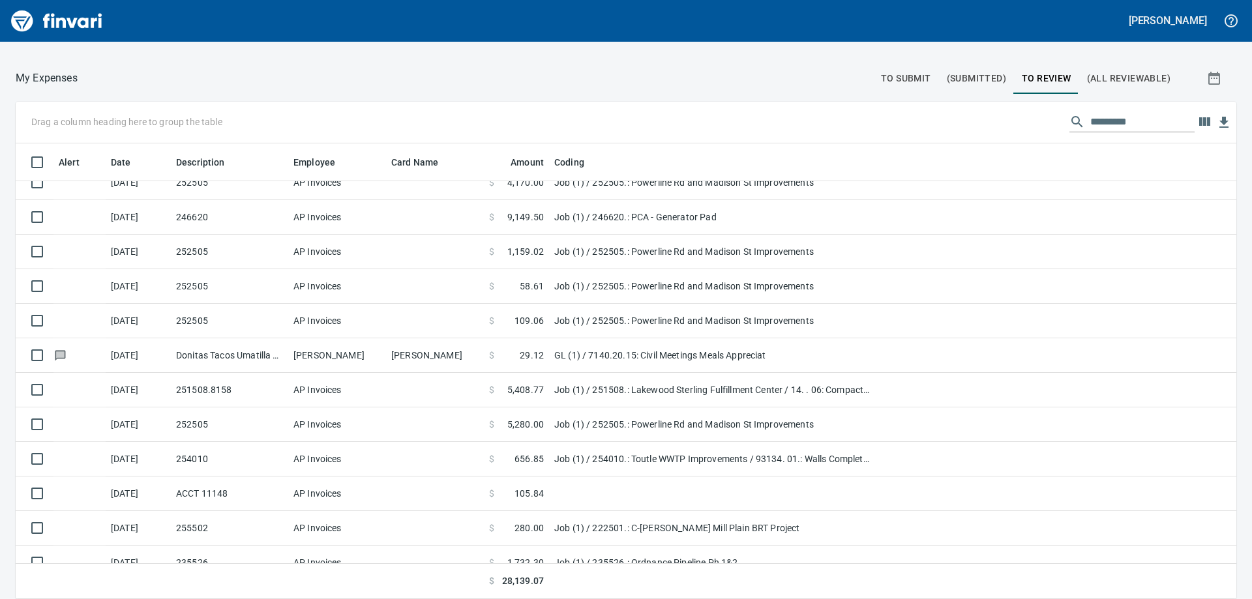
scroll to position [32, 0]
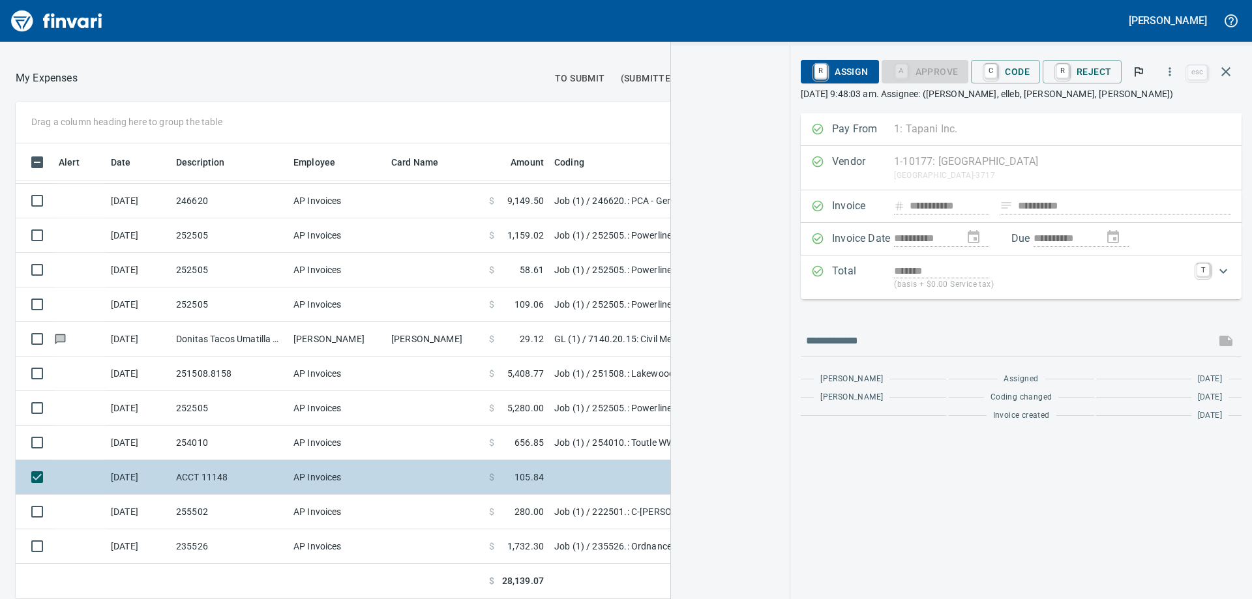
scroll to position [446, 865]
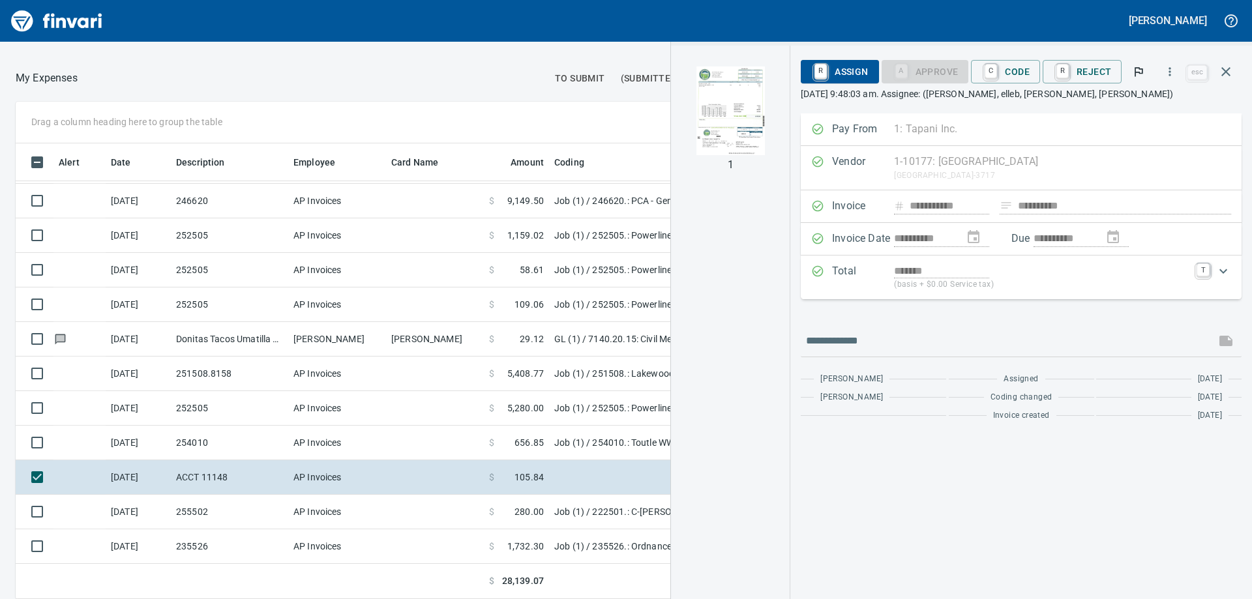
click at [725, 91] on img "button" at bounding box center [730, 111] width 68 height 89
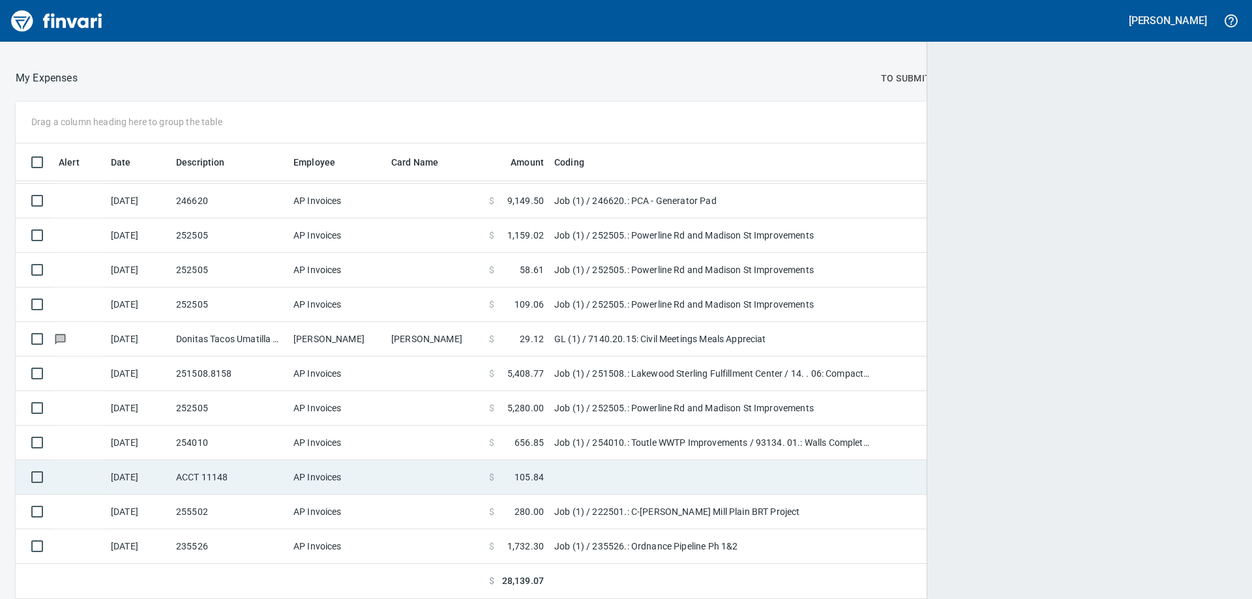
scroll to position [1, 1]
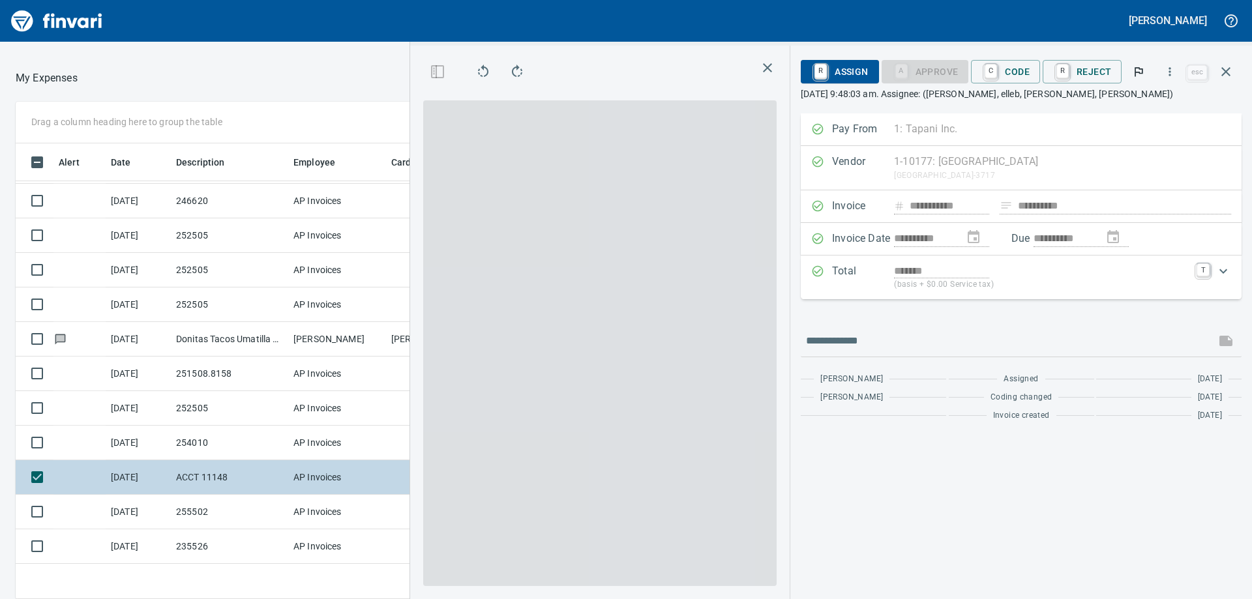
scroll to position [446, 865]
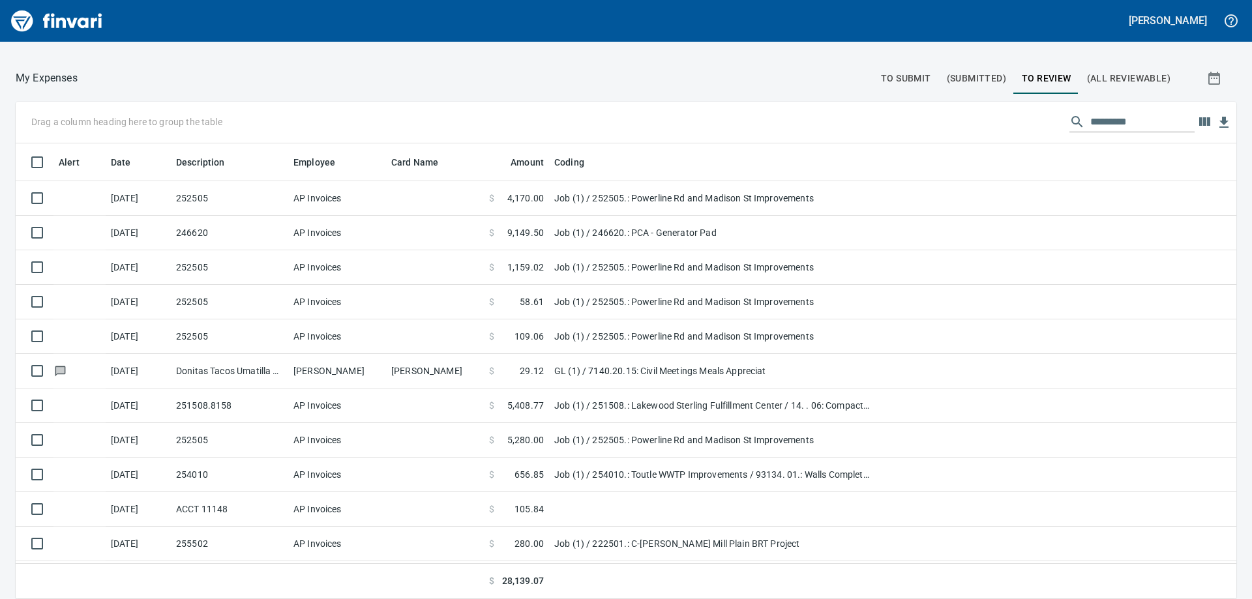
scroll to position [446, 1191]
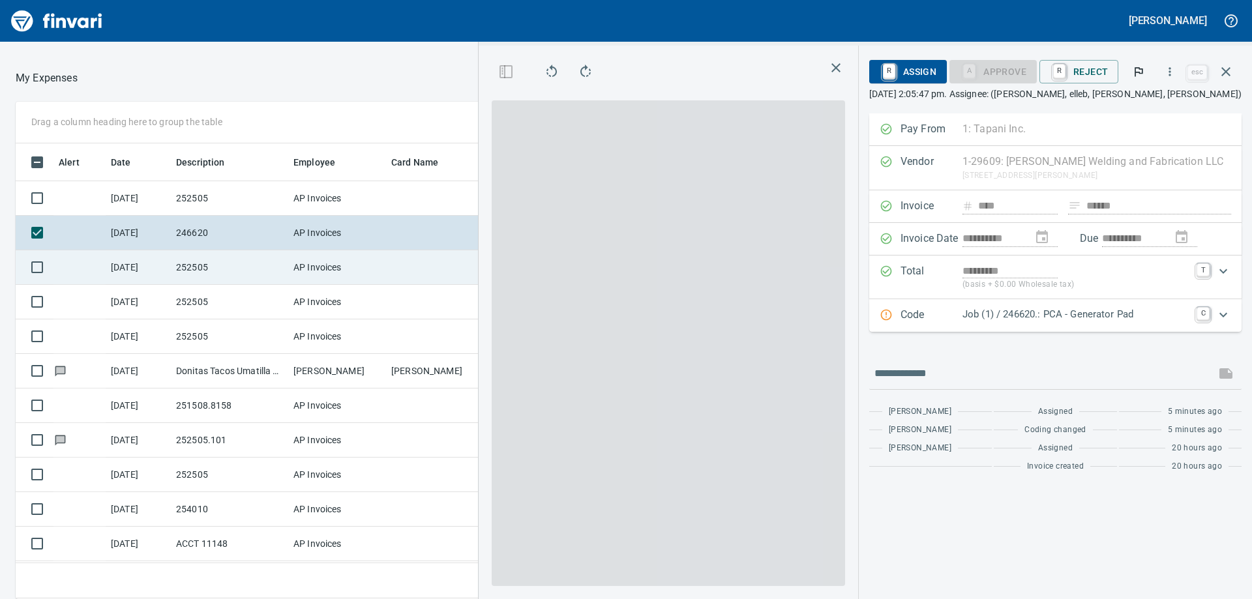
scroll to position [446, 865]
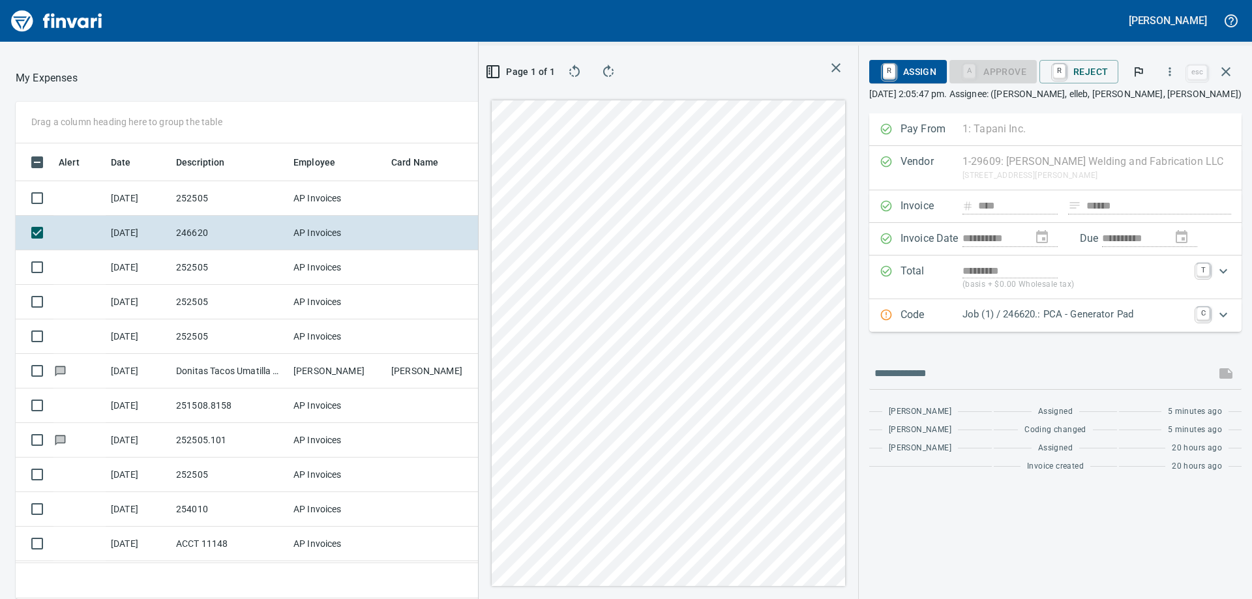
click at [1060, 319] on p "Job (1) / 246620.: PCA - Generator Pad" at bounding box center [1075, 314] width 226 height 15
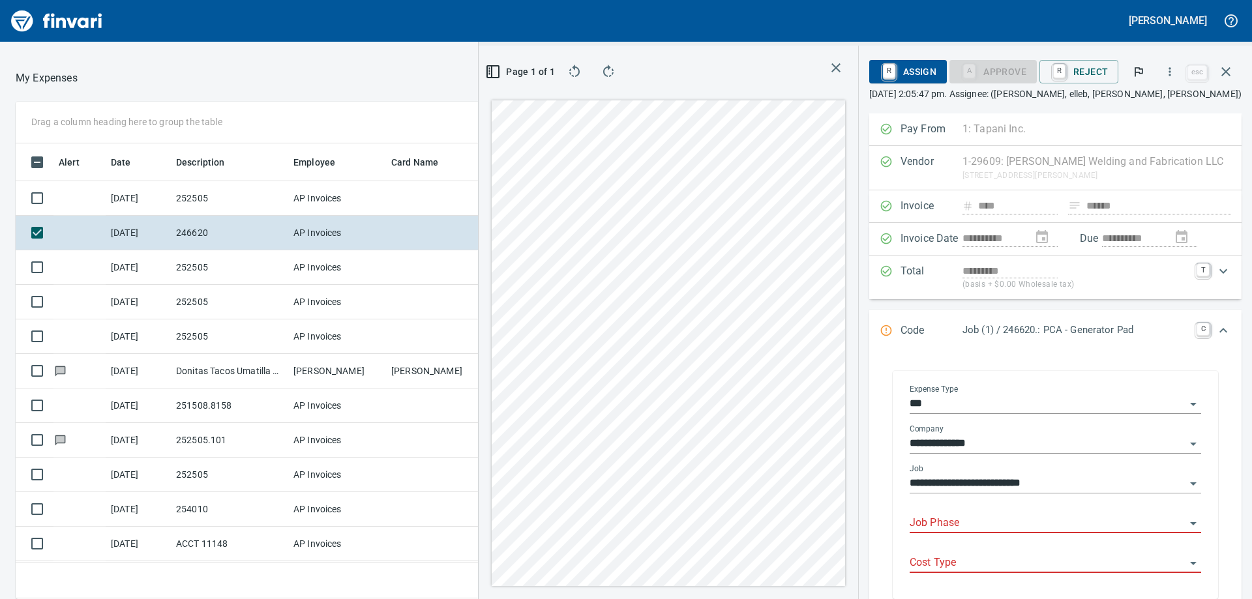
click at [984, 529] on input "Job Phase" at bounding box center [1048, 523] width 276 height 18
click at [942, 522] on input "Job Phase" at bounding box center [1048, 523] width 276 height 18
click at [1185, 522] on icon "Open" at bounding box center [1193, 524] width 16 height 16
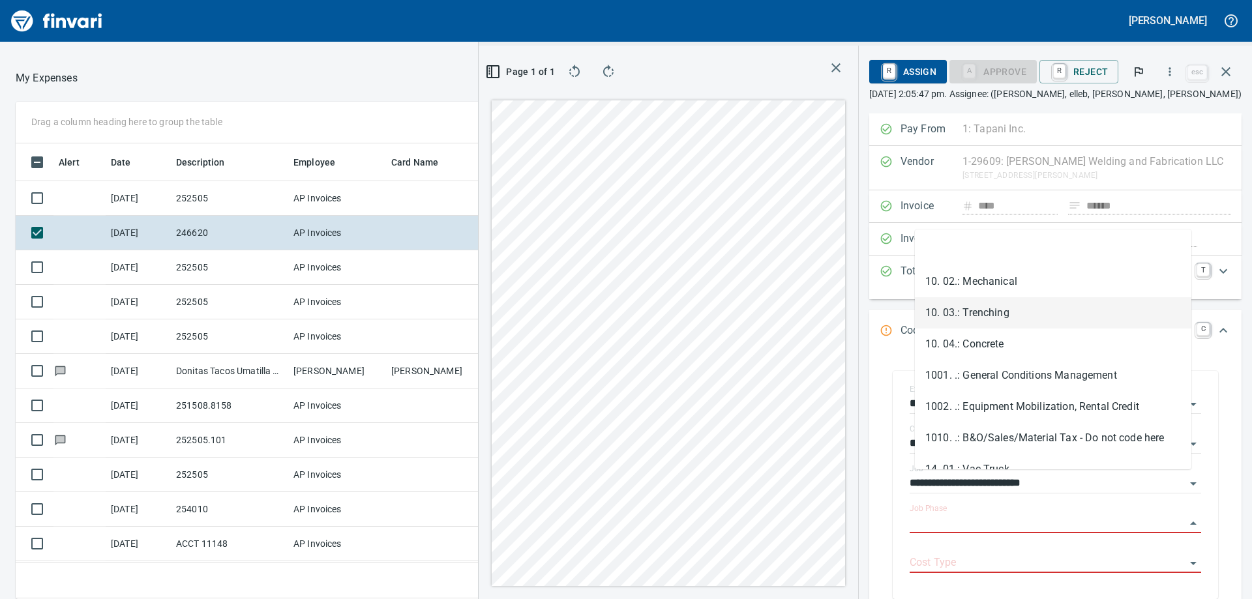
scroll to position [42, 0]
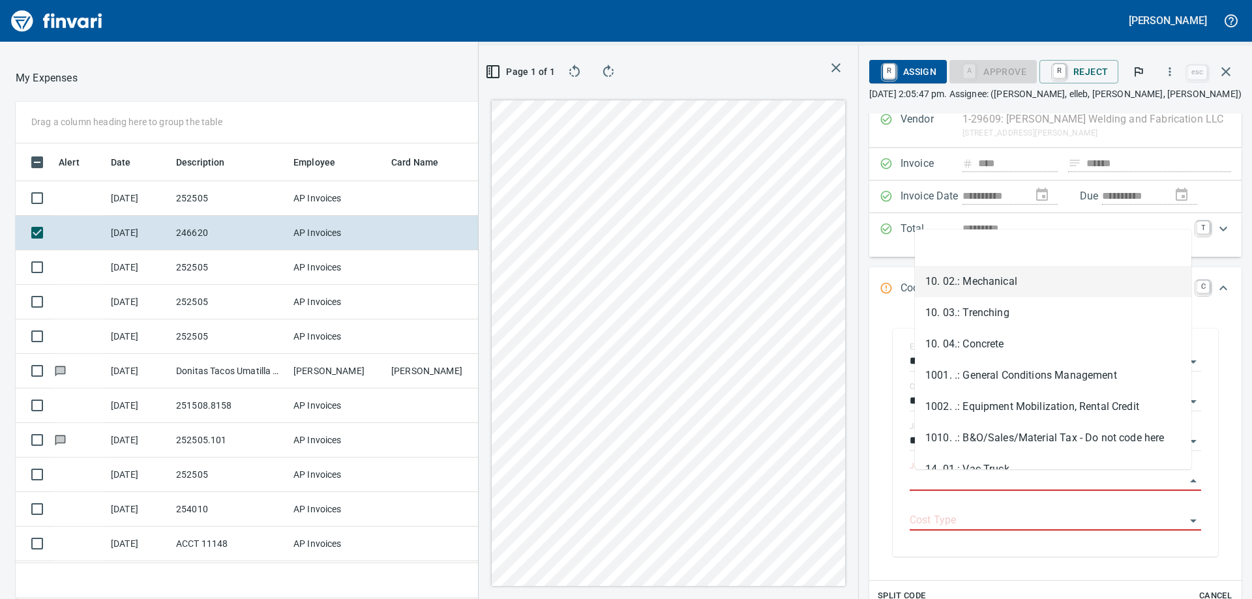
click at [962, 280] on li "10. 02.: Mechanical" at bounding box center [1053, 281] width 276 height 31
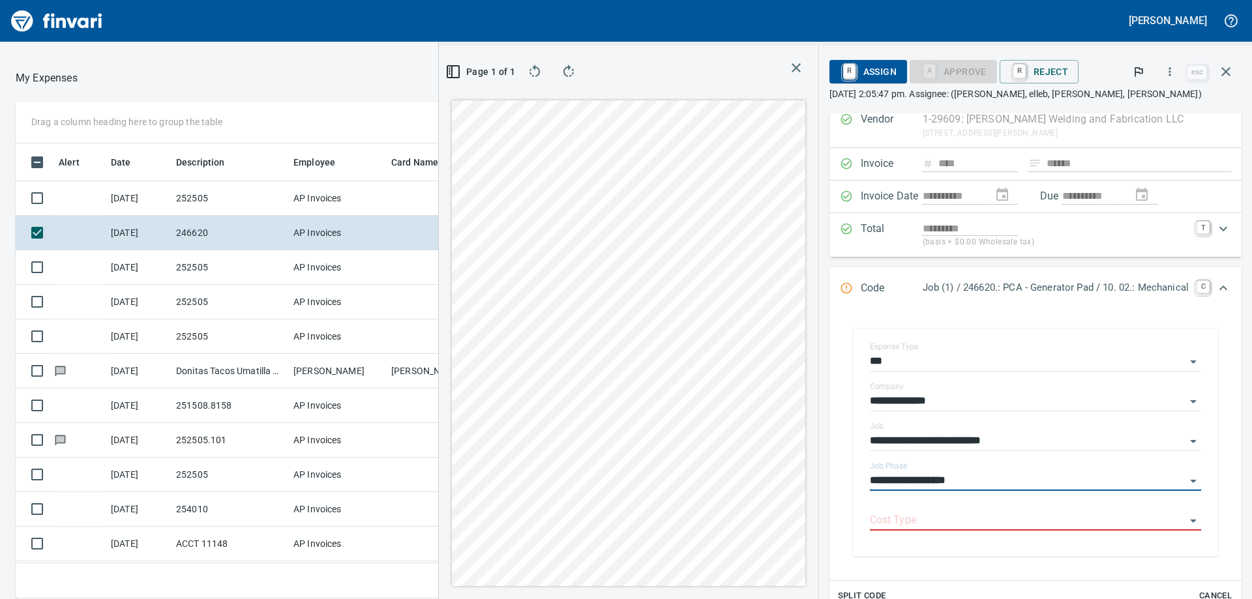
type input "**********"
click at [923, 512] on input "Cost Type" at bounding box center [1028, 521] width 316 height 18
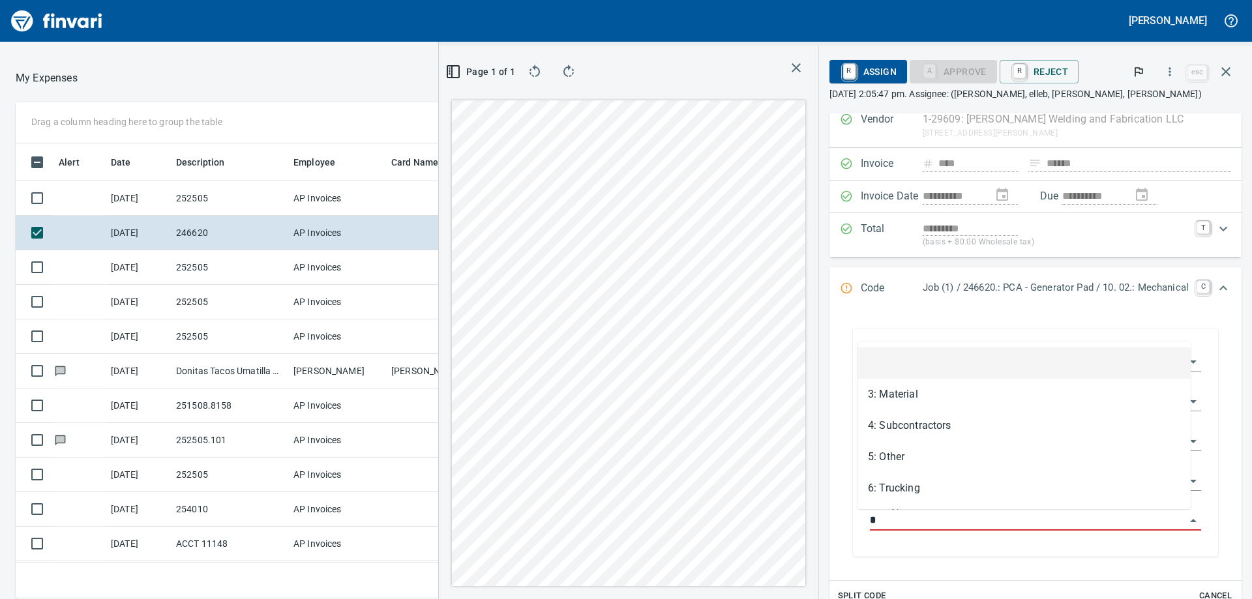
scroll to position [446, 865]
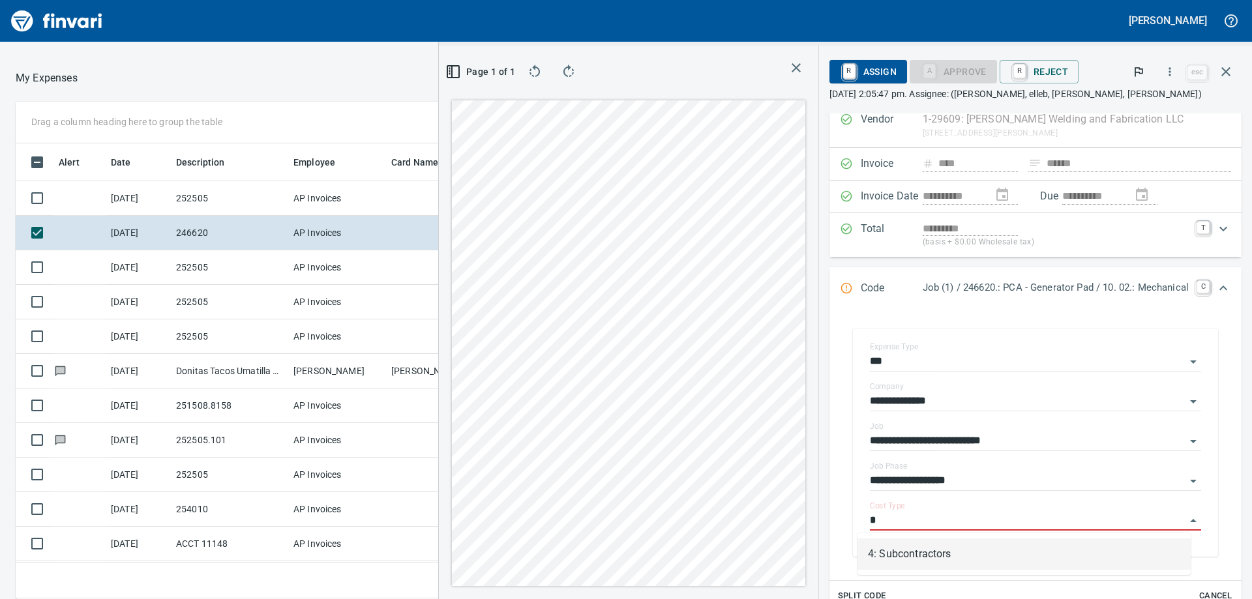
click at [911, 559] on li "4: Subcontractors" at bounding box center [1023, 554] width 333 height 31
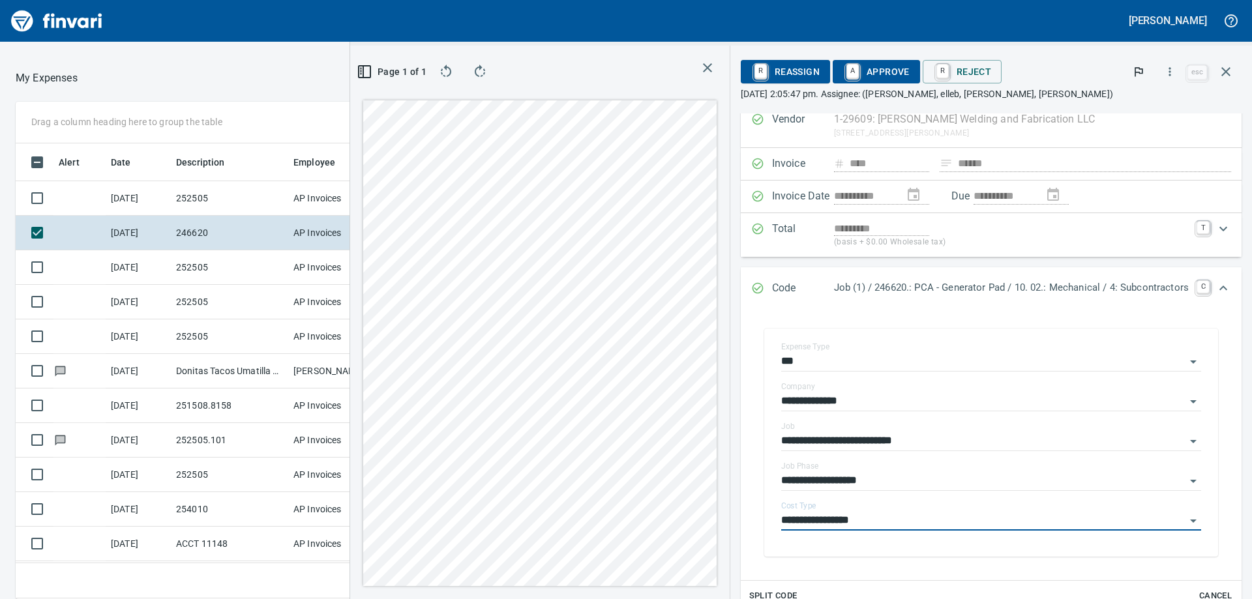
type input "**********"
click at [871, 74] on span "A Approve" at bounding box center [876, 72] width 67 height 22
